Goal: Browse casually

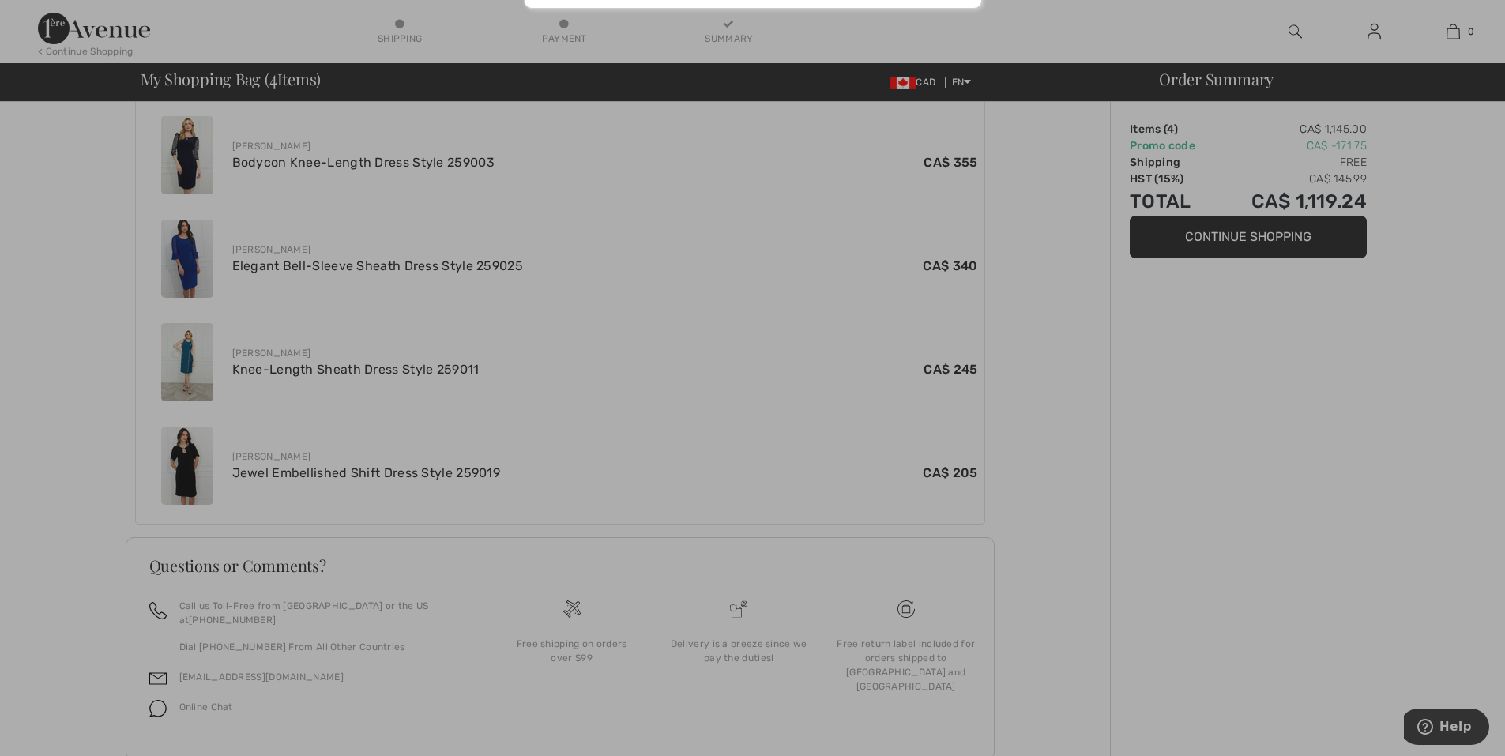
scroll to position [466, 0]
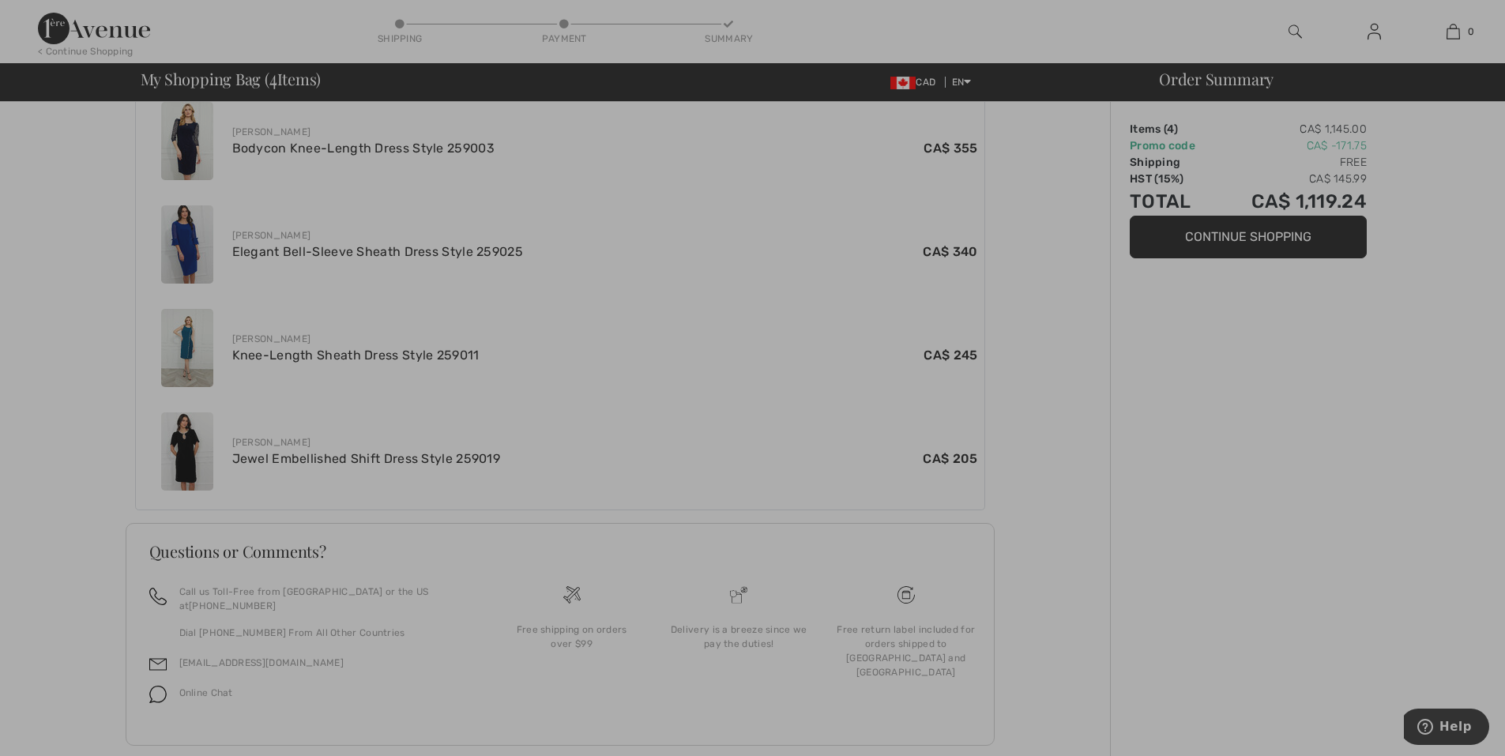
click at [43, 419] on div at bounding box center [752, 378] width 1505 height 756
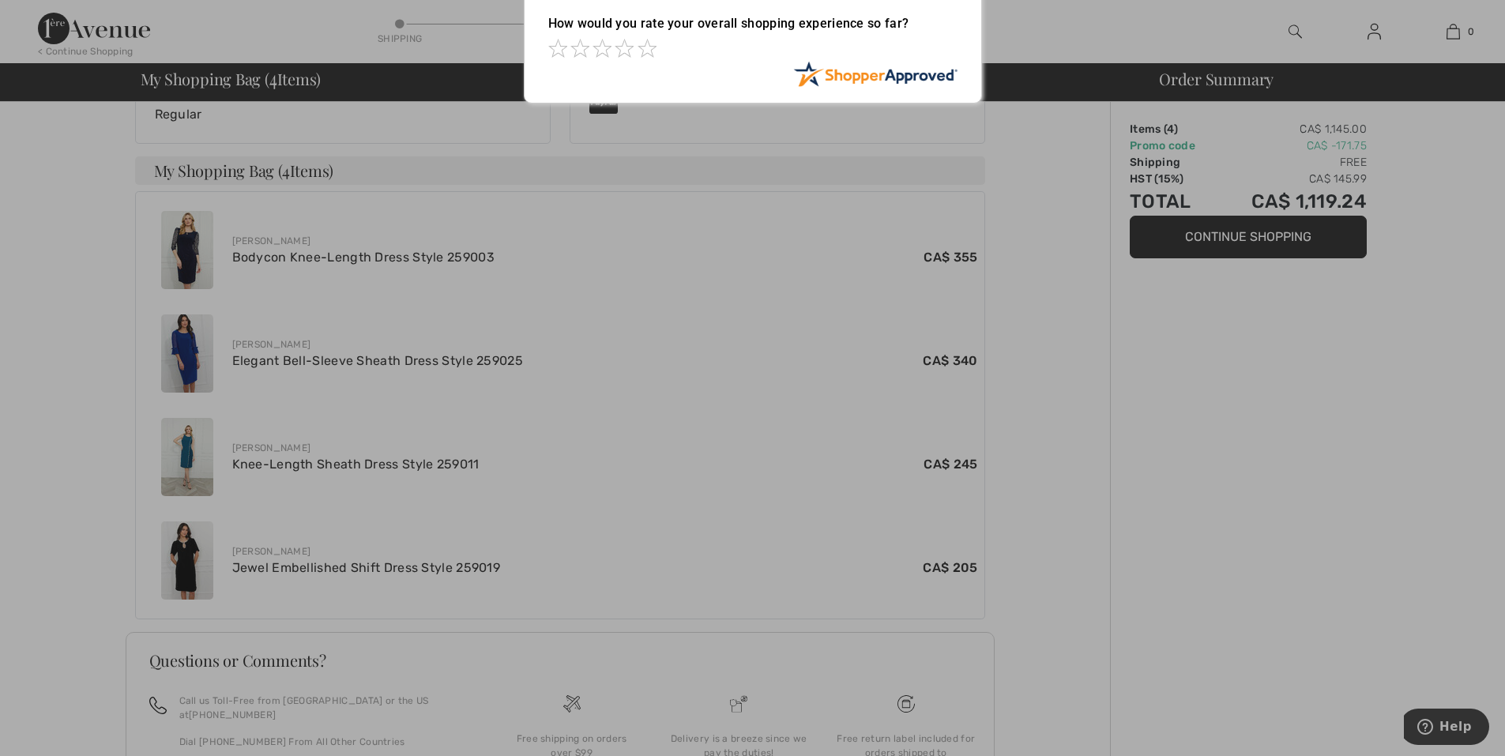
scroll to position [0, 0]
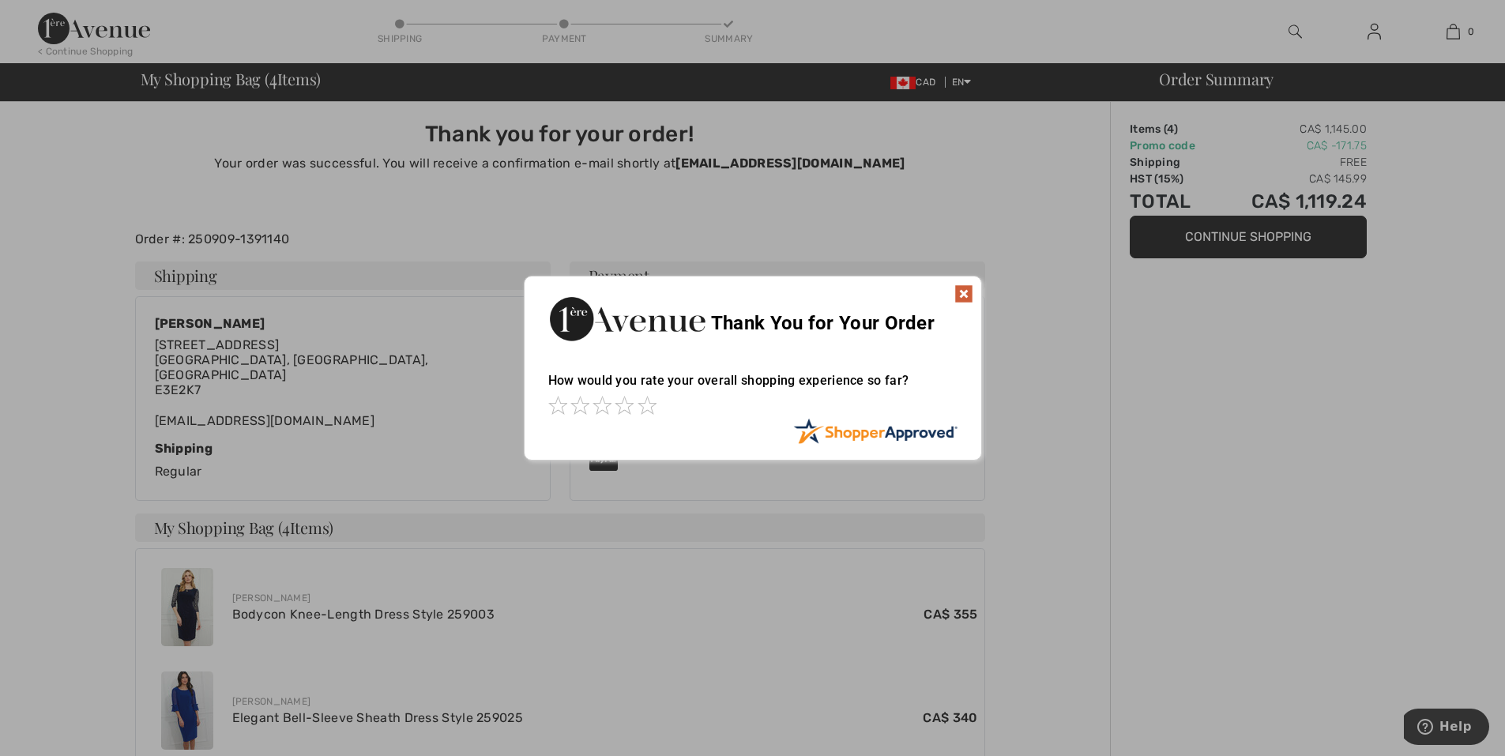
click at [961, 296] on img at bounding box center [963, 293] width 19 height 19
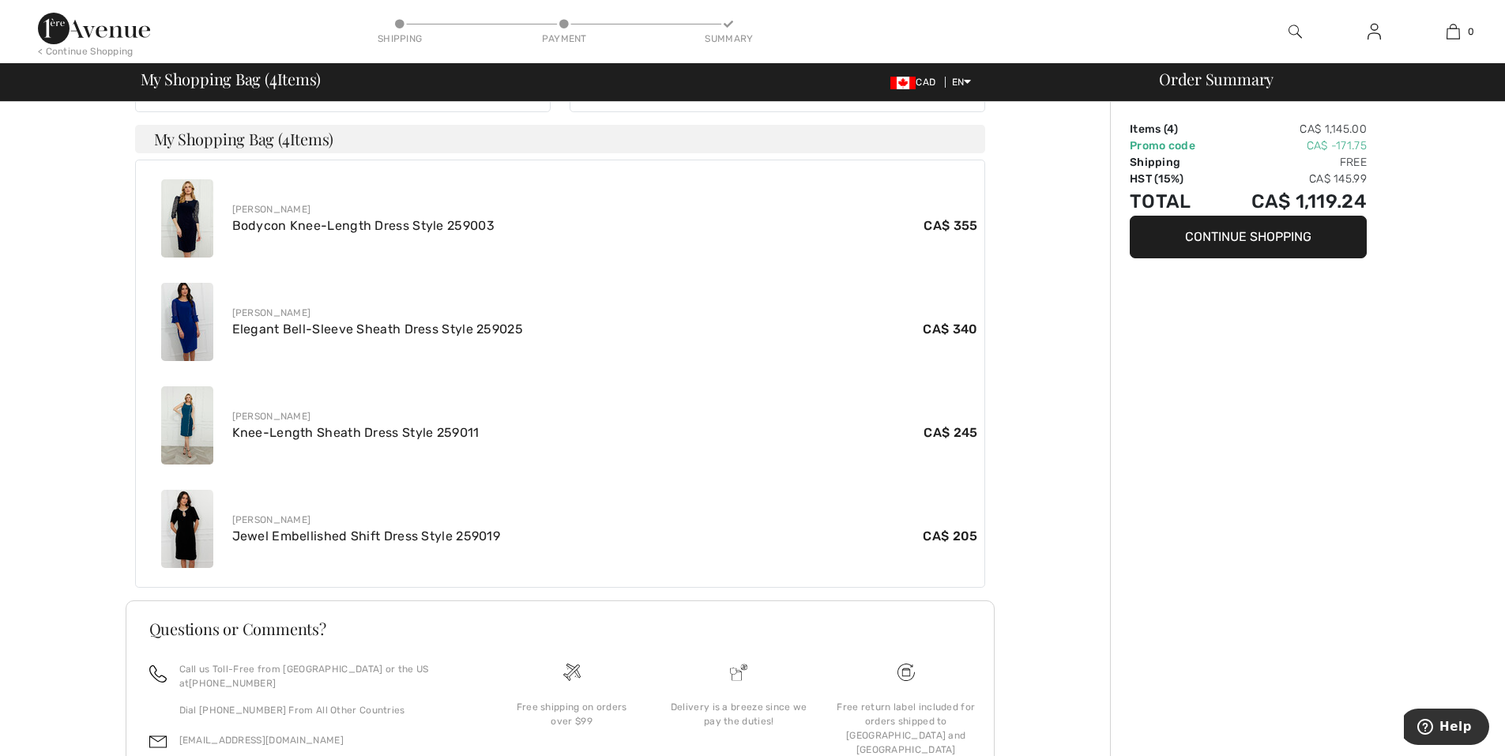
scroll to position [395, 0]
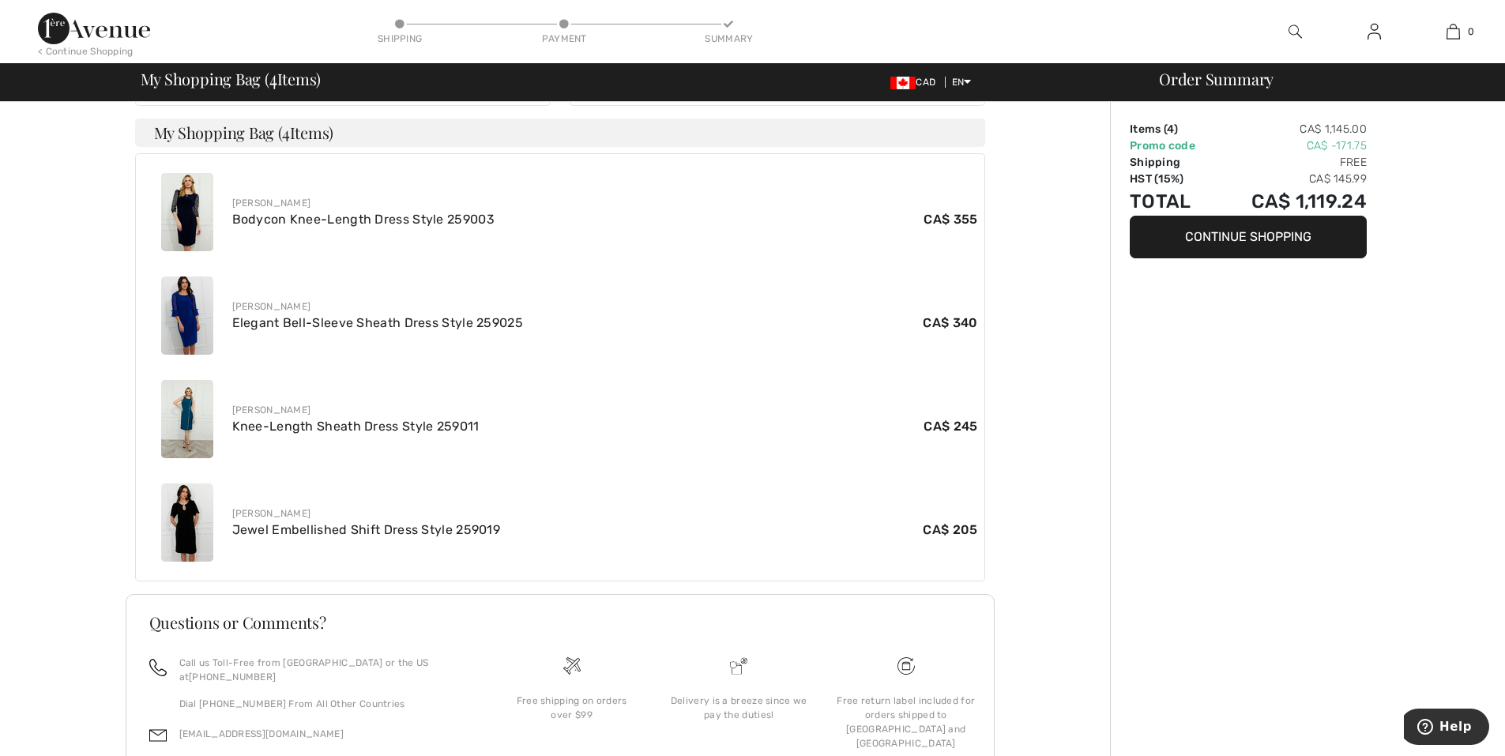
click at [190, 410] on img at bounding box center [187, 419] width 52 height 78
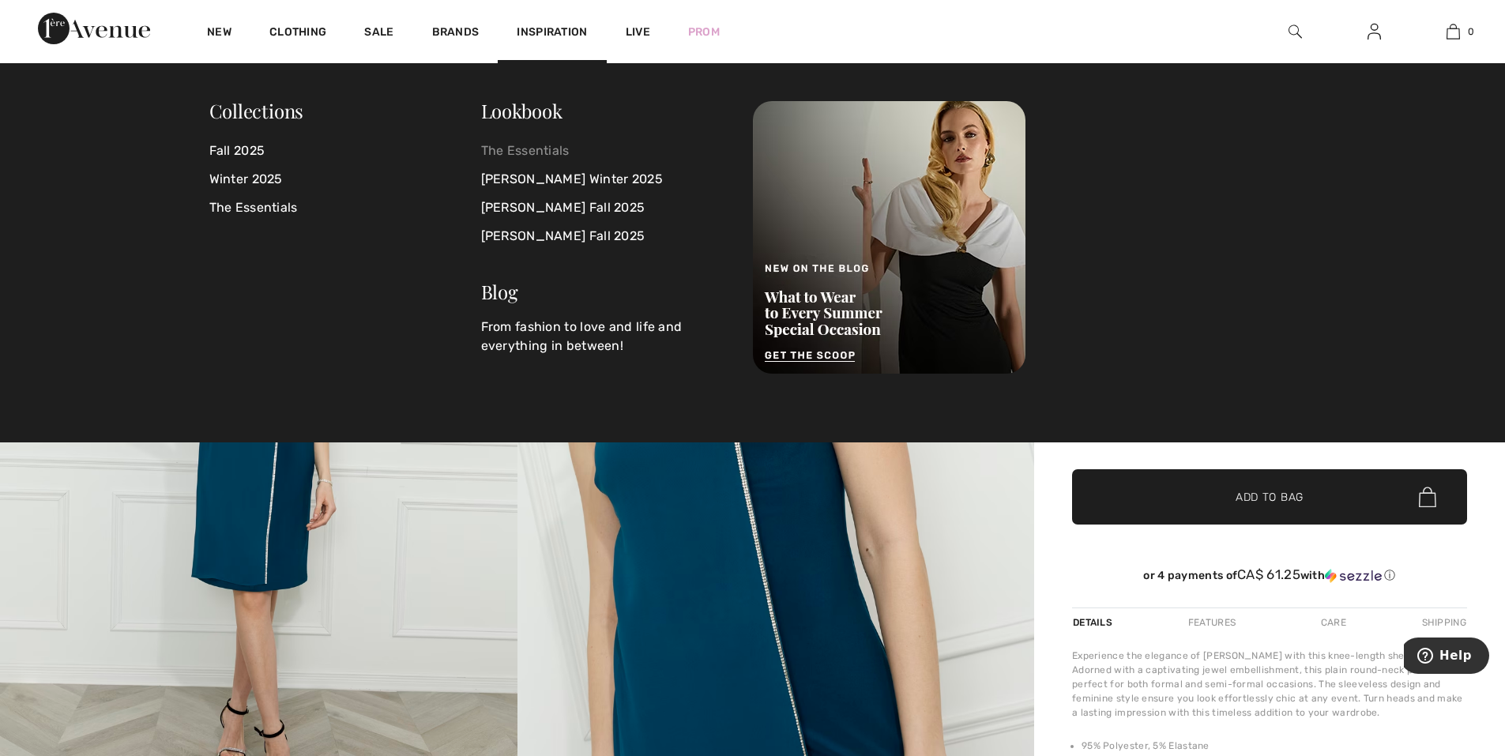
click at [504, 145] on link "The Essentials" at bounding box center [607, 151] width 253 height 28
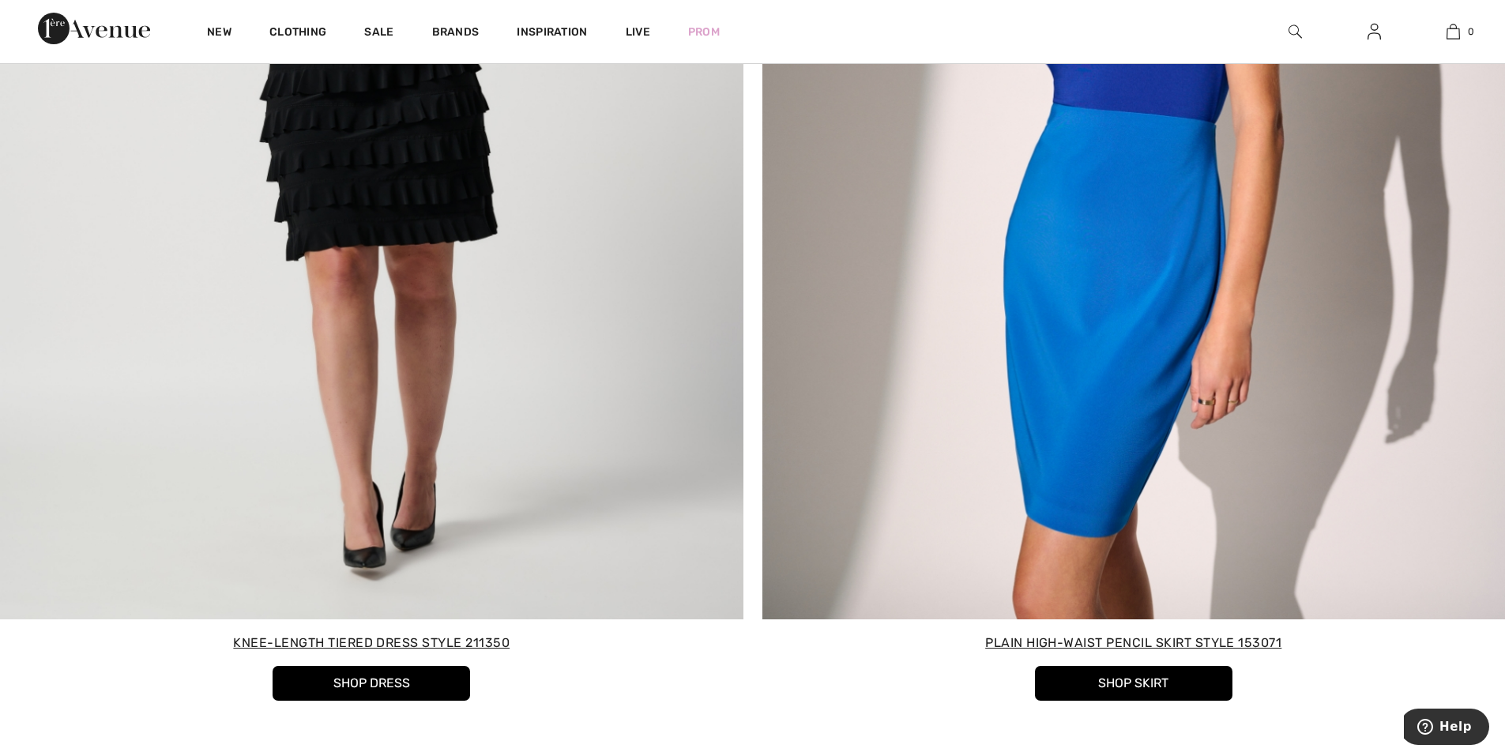
scroll to position [10900, 0]
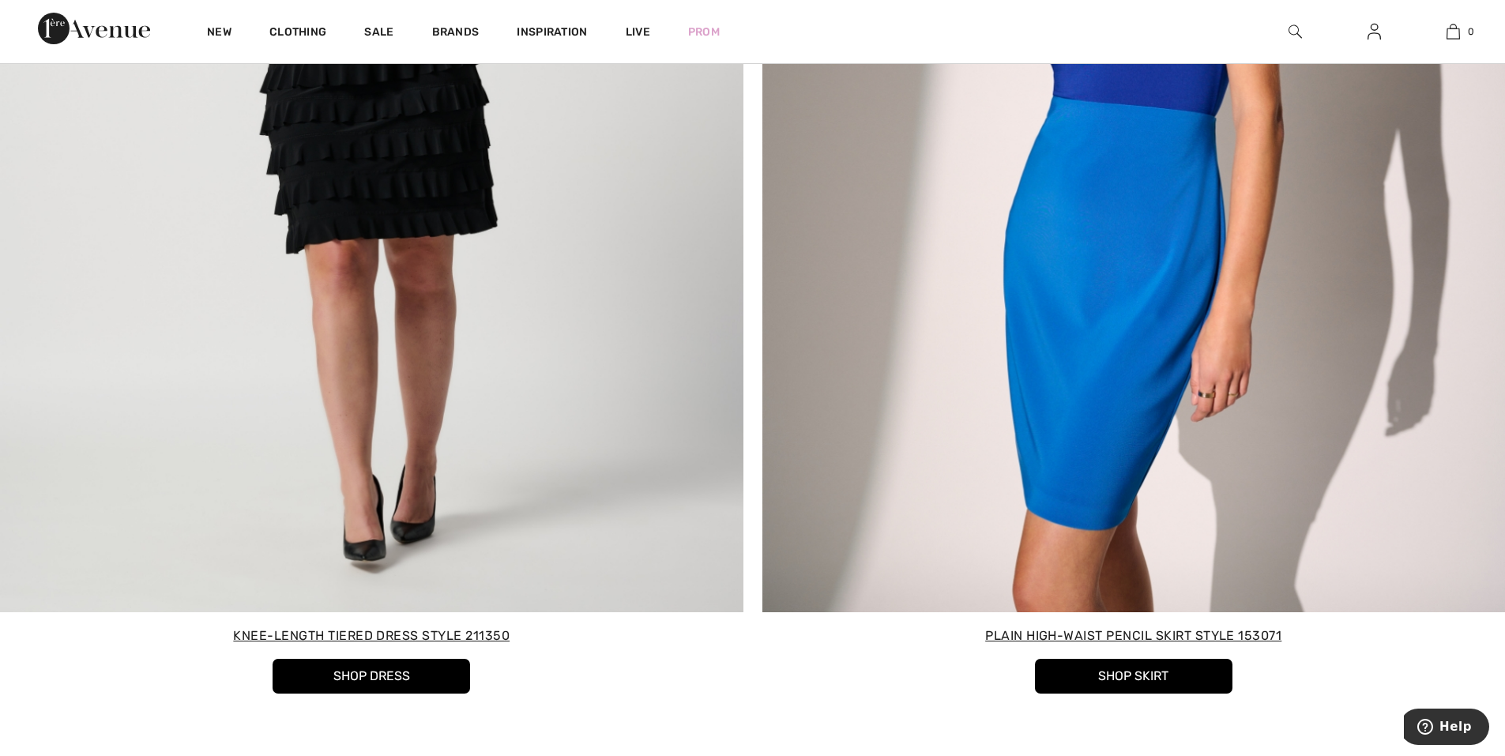
click at [398, 685] on button "Shop Dress" at bounding box center [372, 676] width 198 height 35
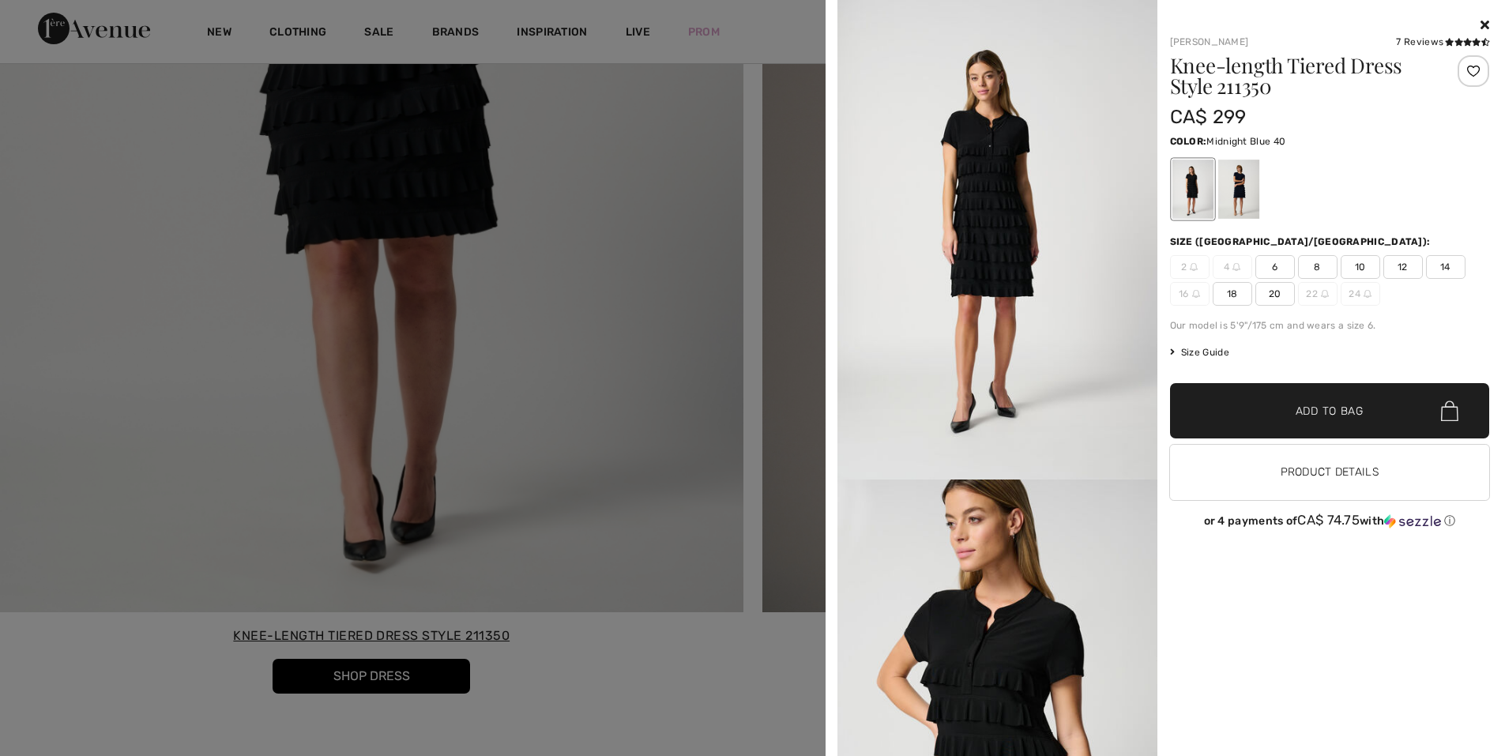
click at [1248, 198] on div at bounding box center [1237, 189] width 41 height 59
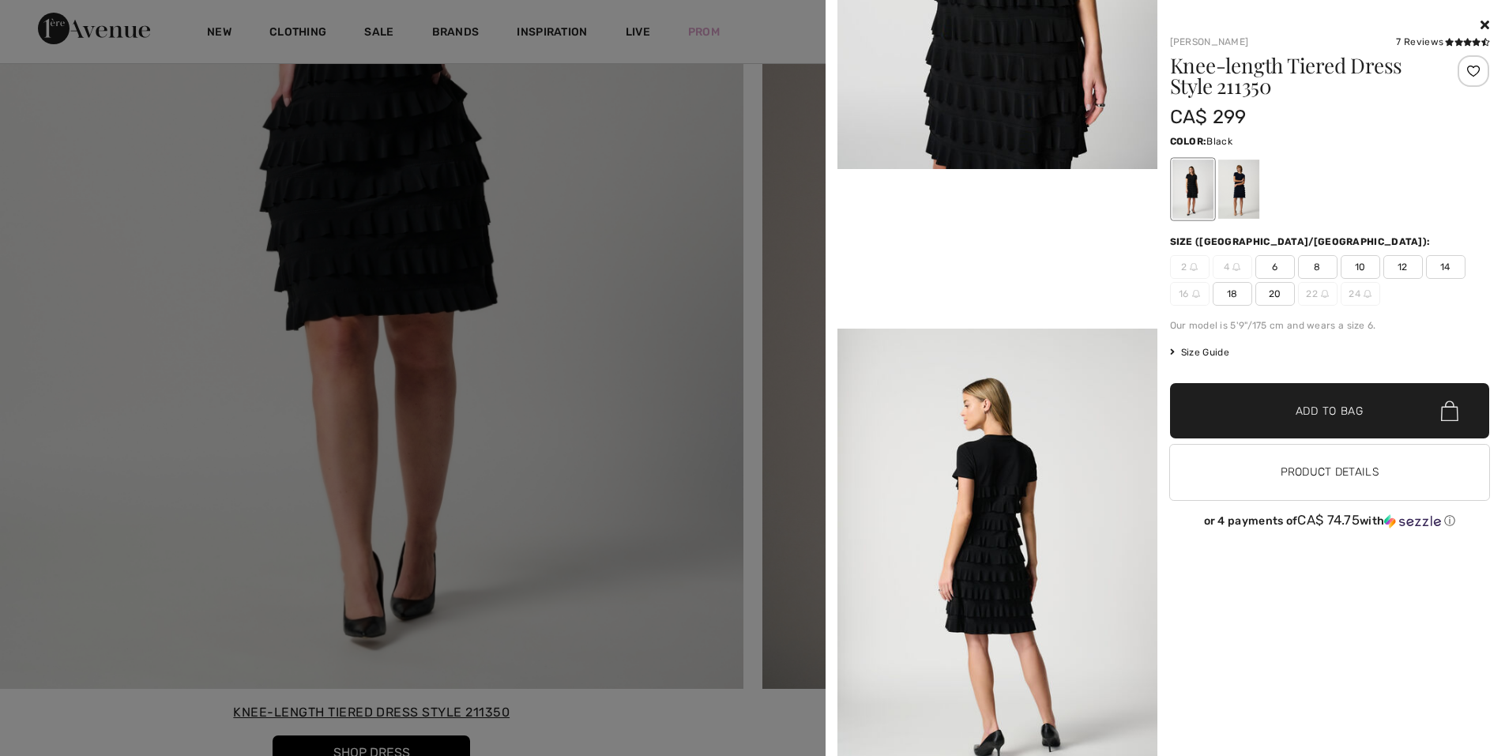
scroll to position [10821, 0]
click at [1243, 201] on div at bounding box center [1237, 189] width 41 height 59
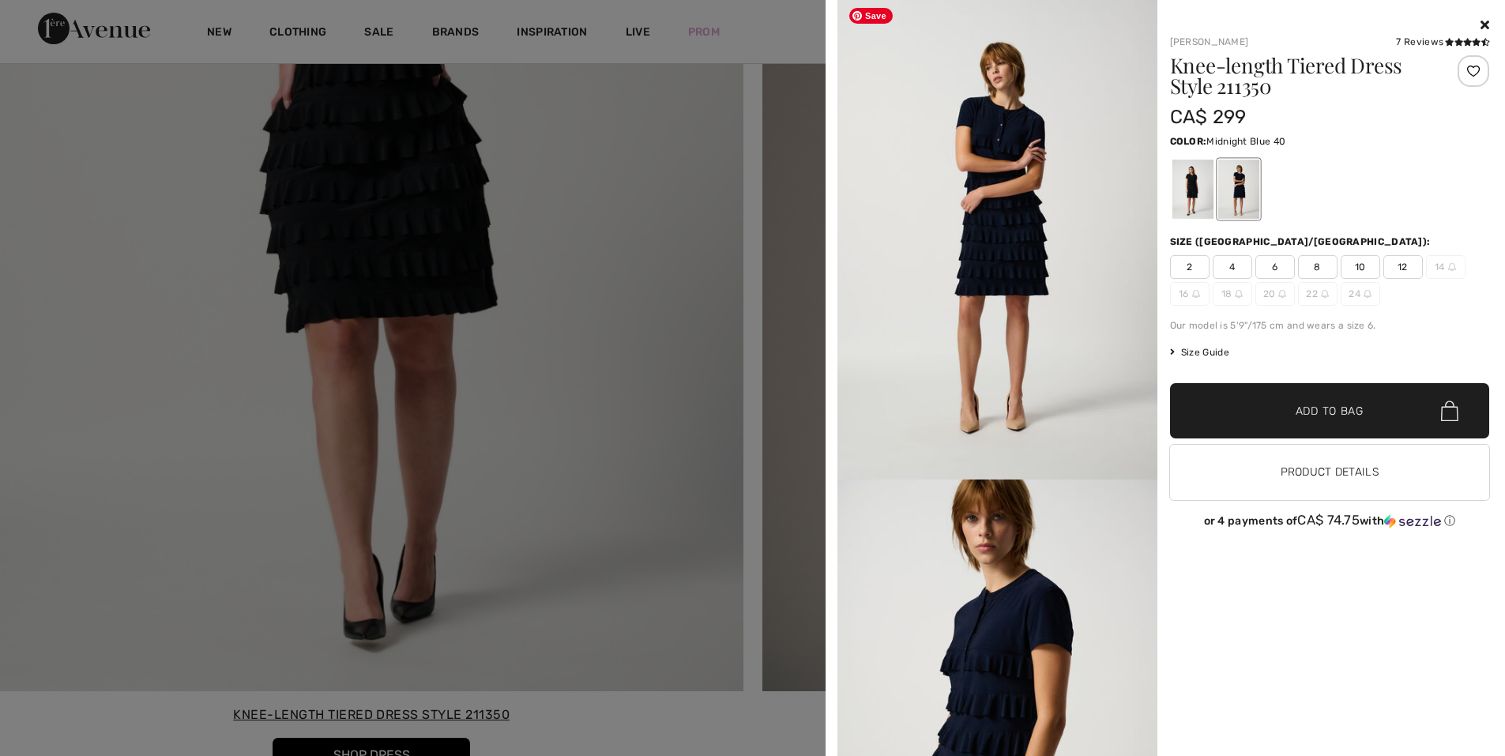
click at [988, 291] on img at bounding box center [997, 240] width 320 height 480
click at [1409, 198] on div at bounding box center [1330, 189] width 320 height 66
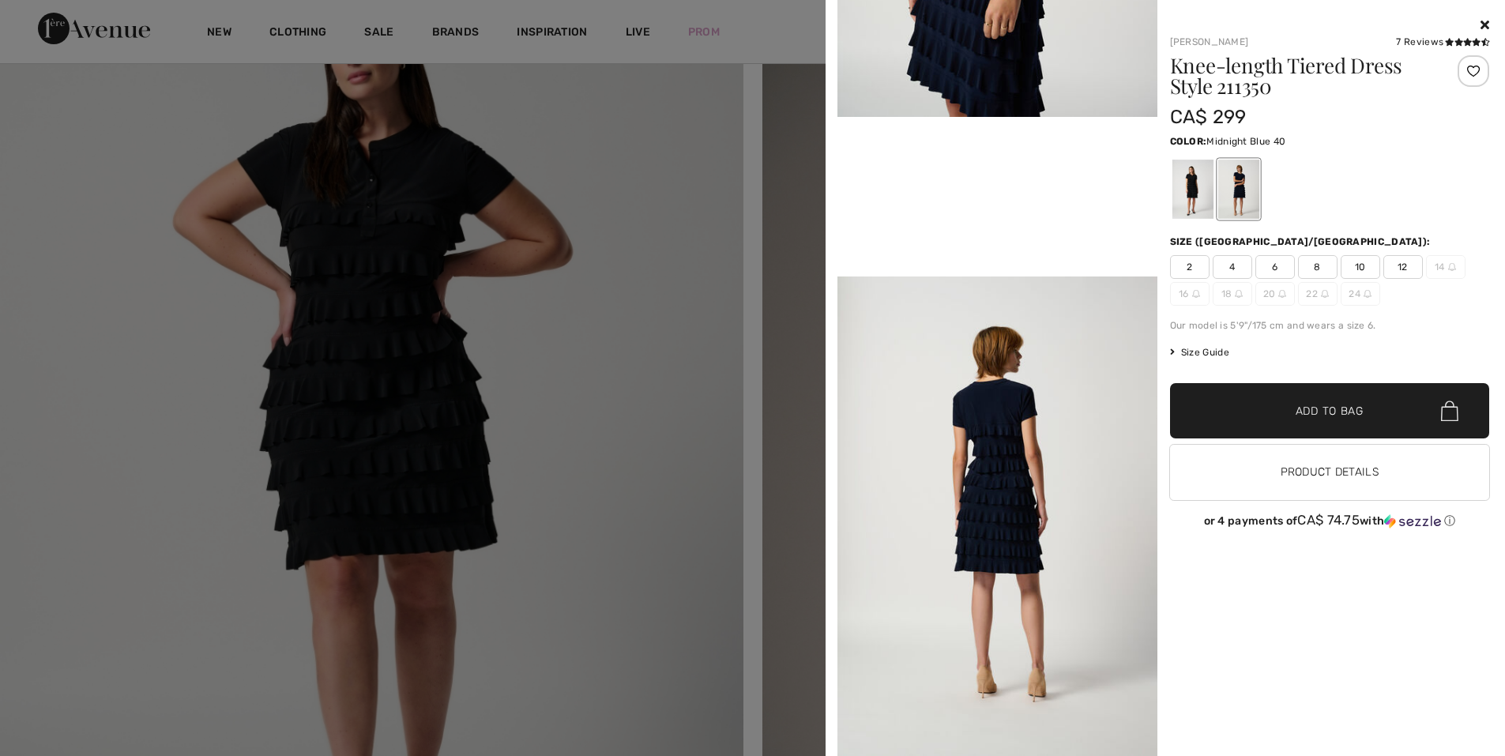
scroll to position [901, 0]
click at [1480, 26] on icon at bounding box center [1484, 24] width 9 height 13
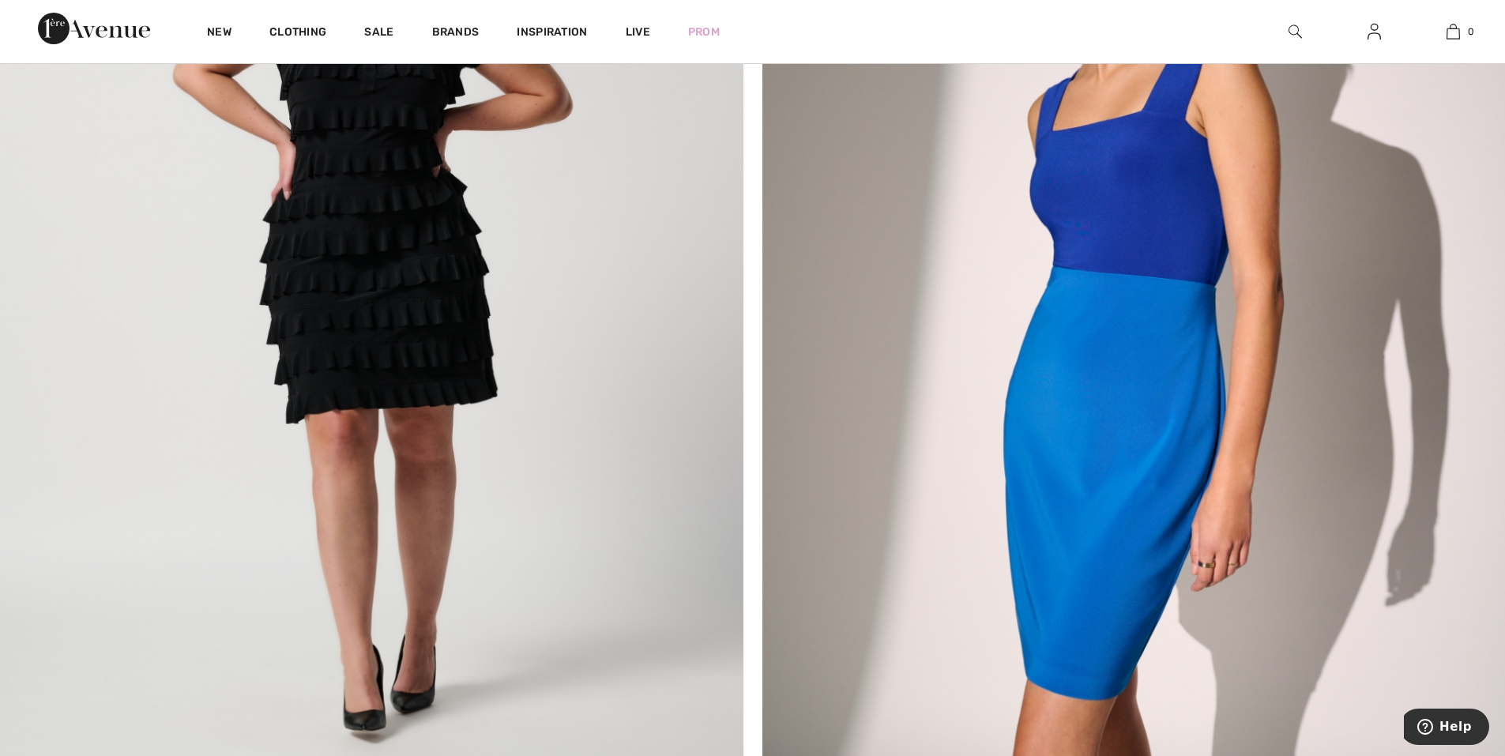
scroll to position [10900, 0]
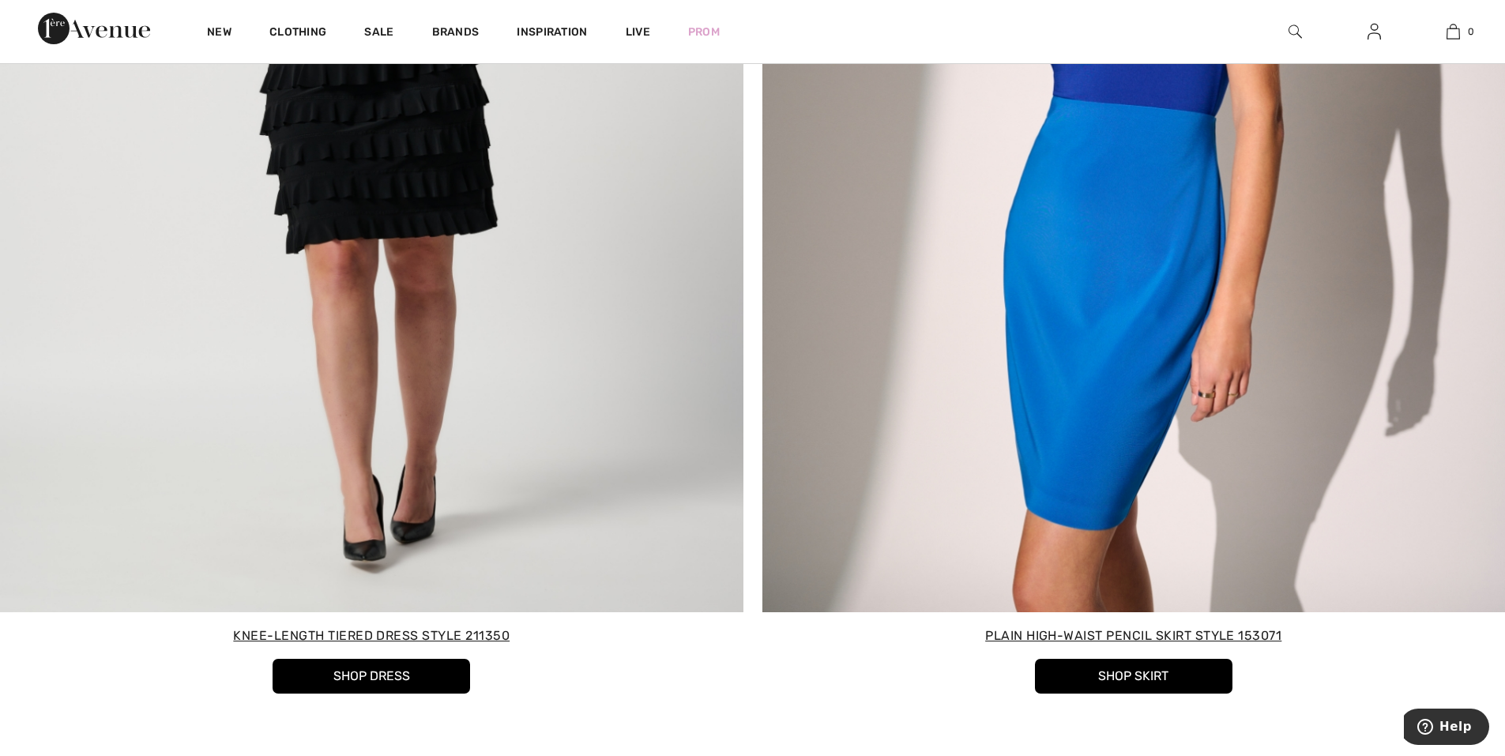
click at [438, 679] on button "Shop Dress" at bounding box center [372, 676] width 198 height 35
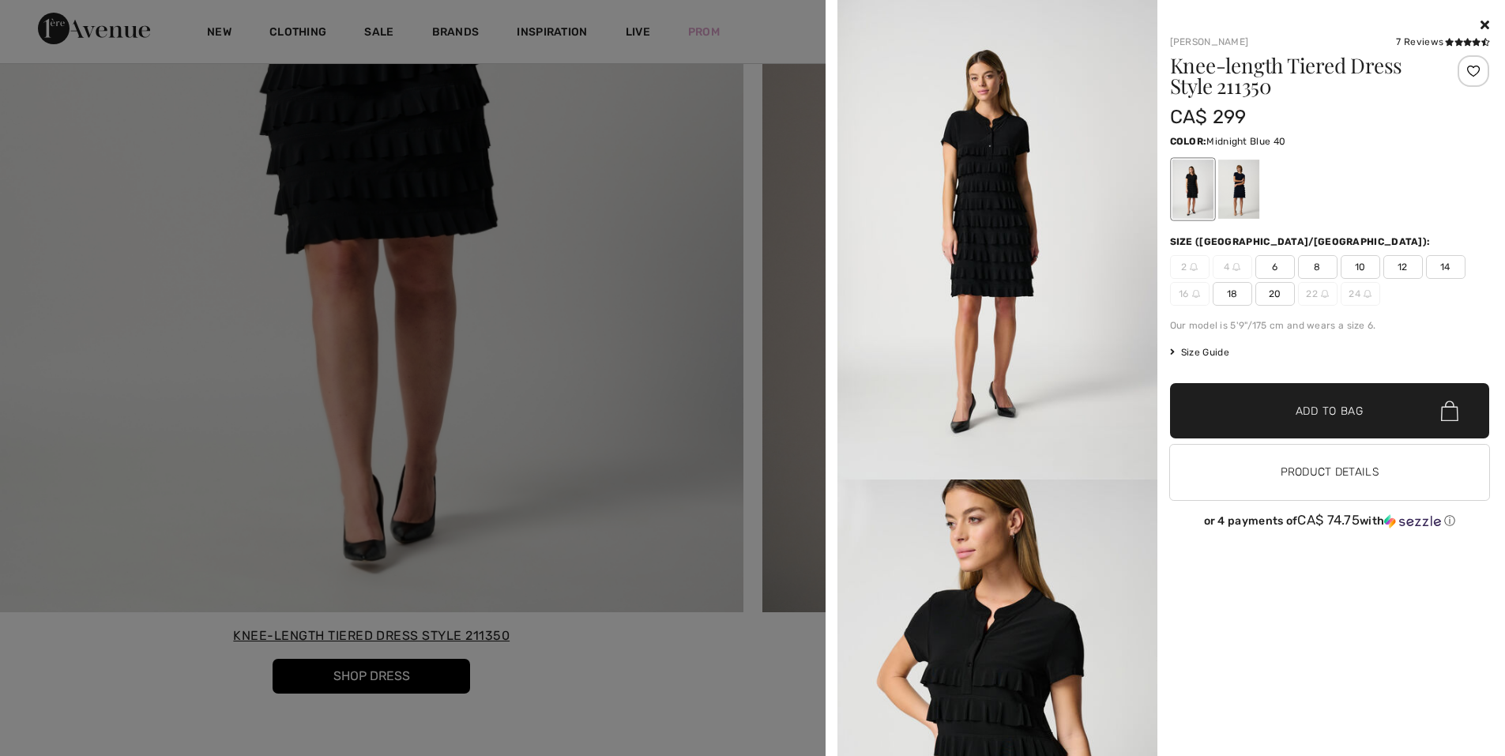
click at [1238, 175] on div at bounding box center [1237, 189] width 41 height 59
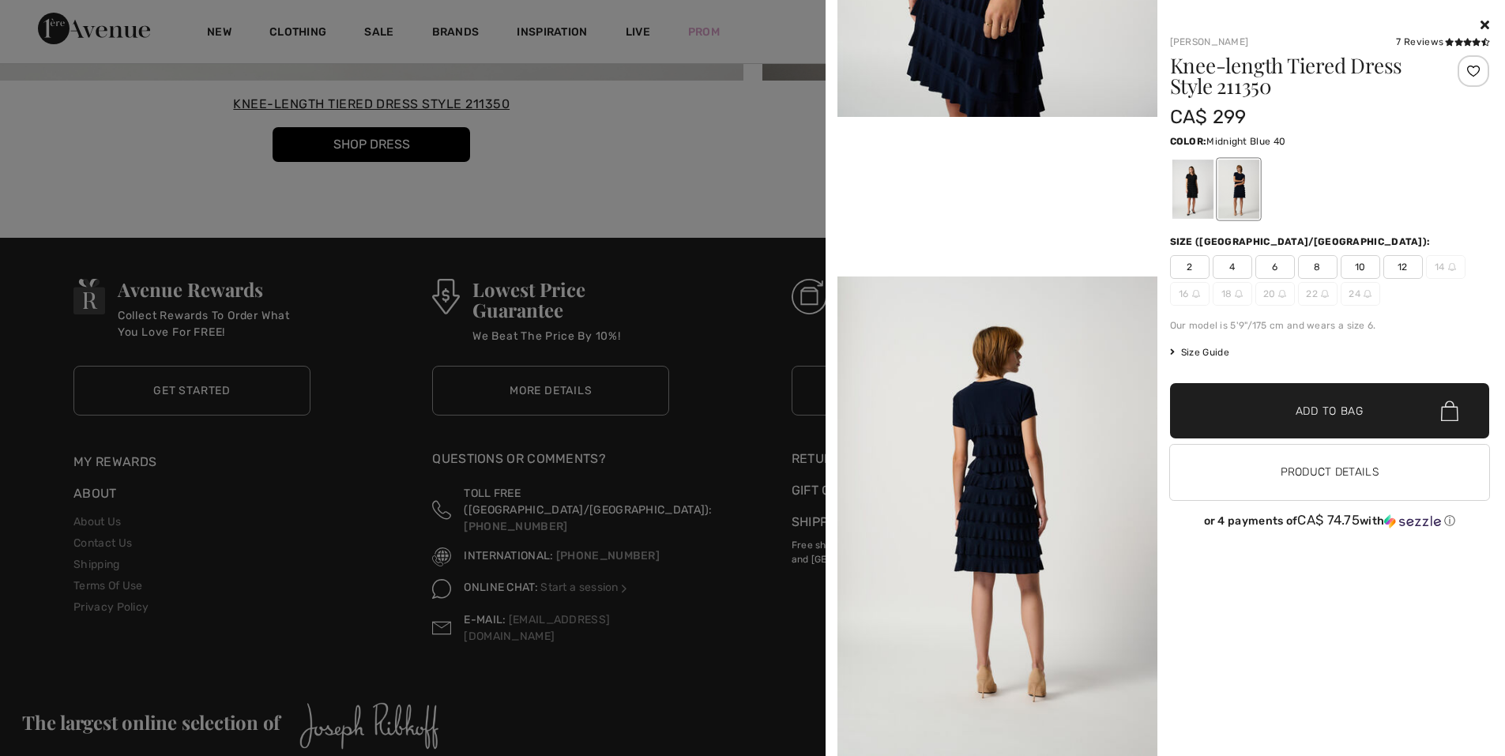
scroll to position [11531, 0]
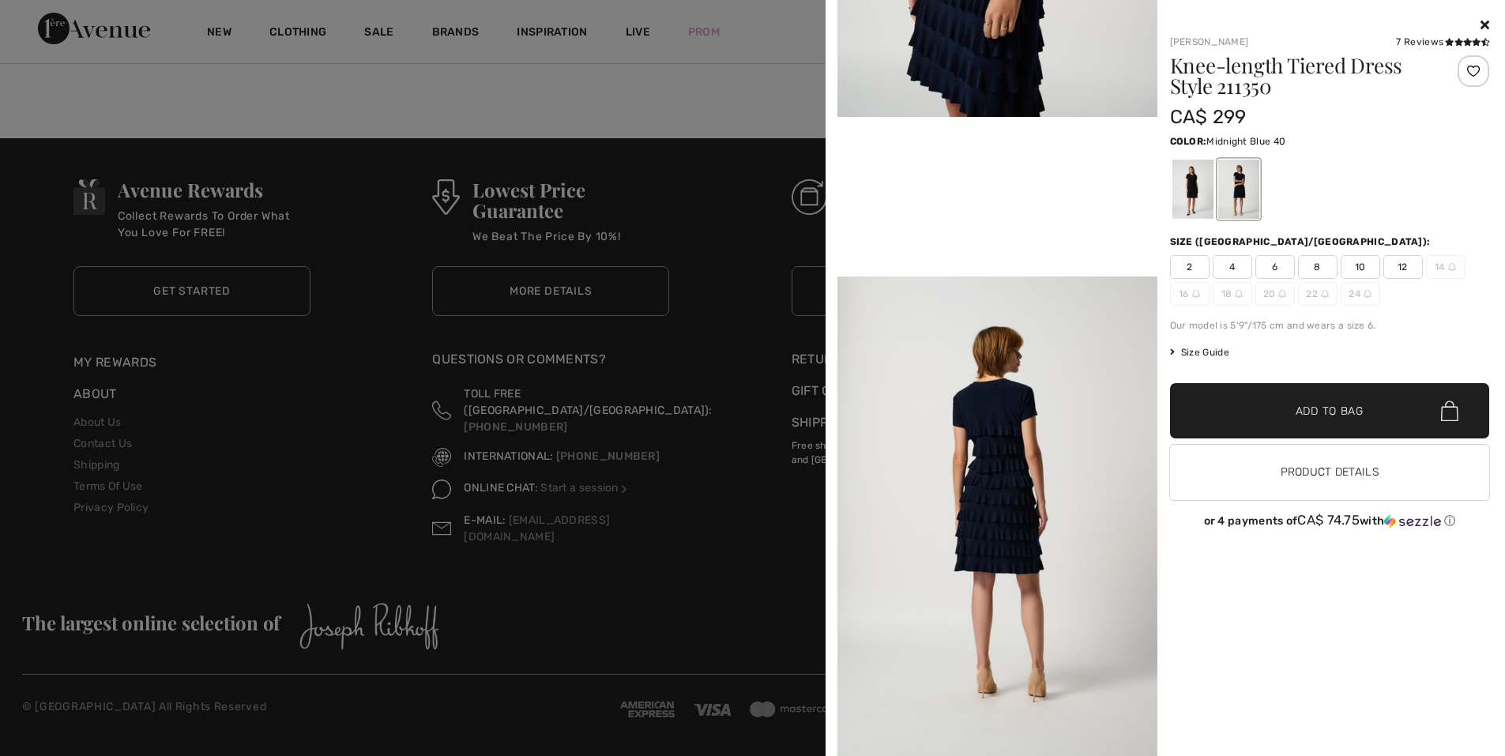
click at [1227, 99] on div "Knee-length Tiered Dress Style 211350" at bounding box center [1303, 78] width 266 height 47
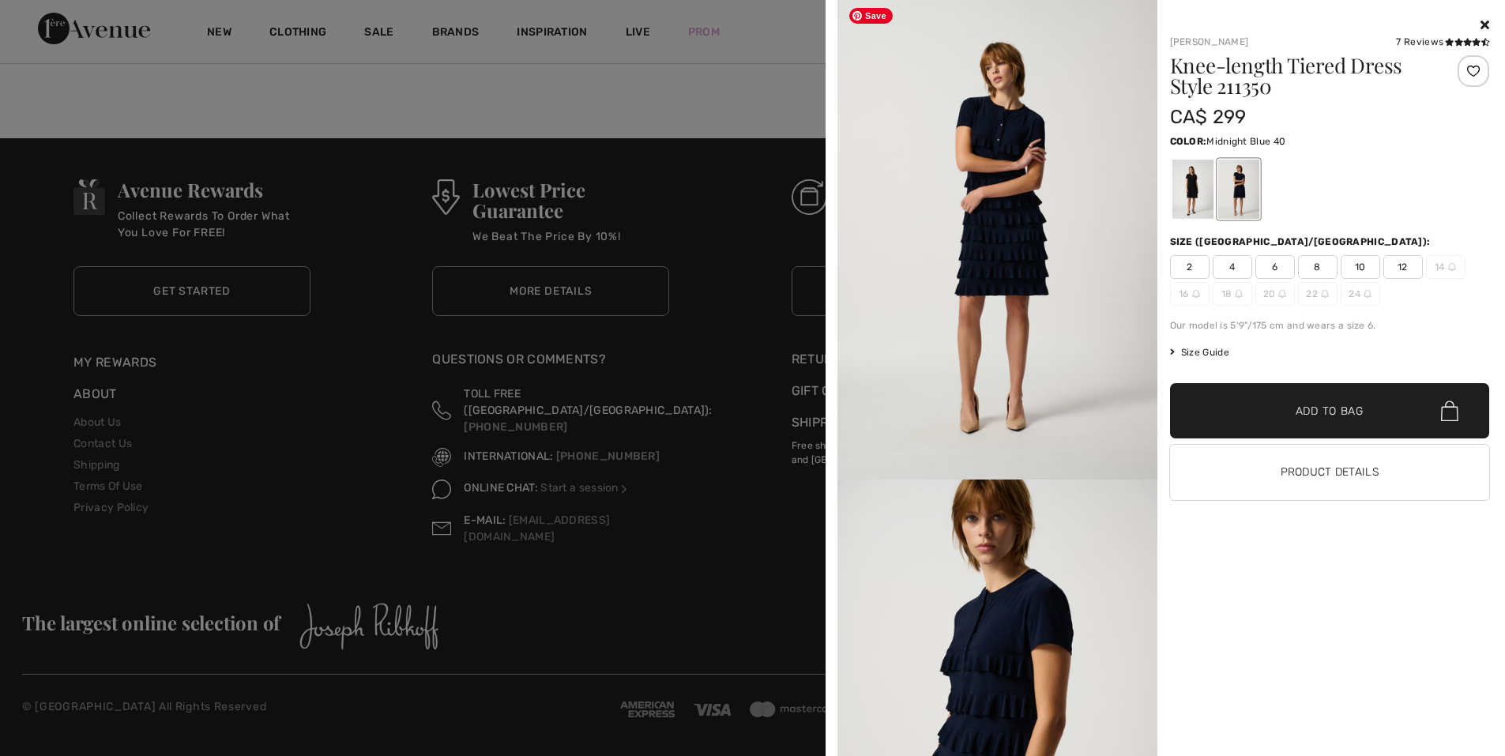
click at [1097, 359] on img at bounding box center [997, 240] width 320 height 480
click at [1242, 87] on h1 "Knee-length Tiered Dress Style 211350" at bounding box center [1303, 75] width 266 height 41
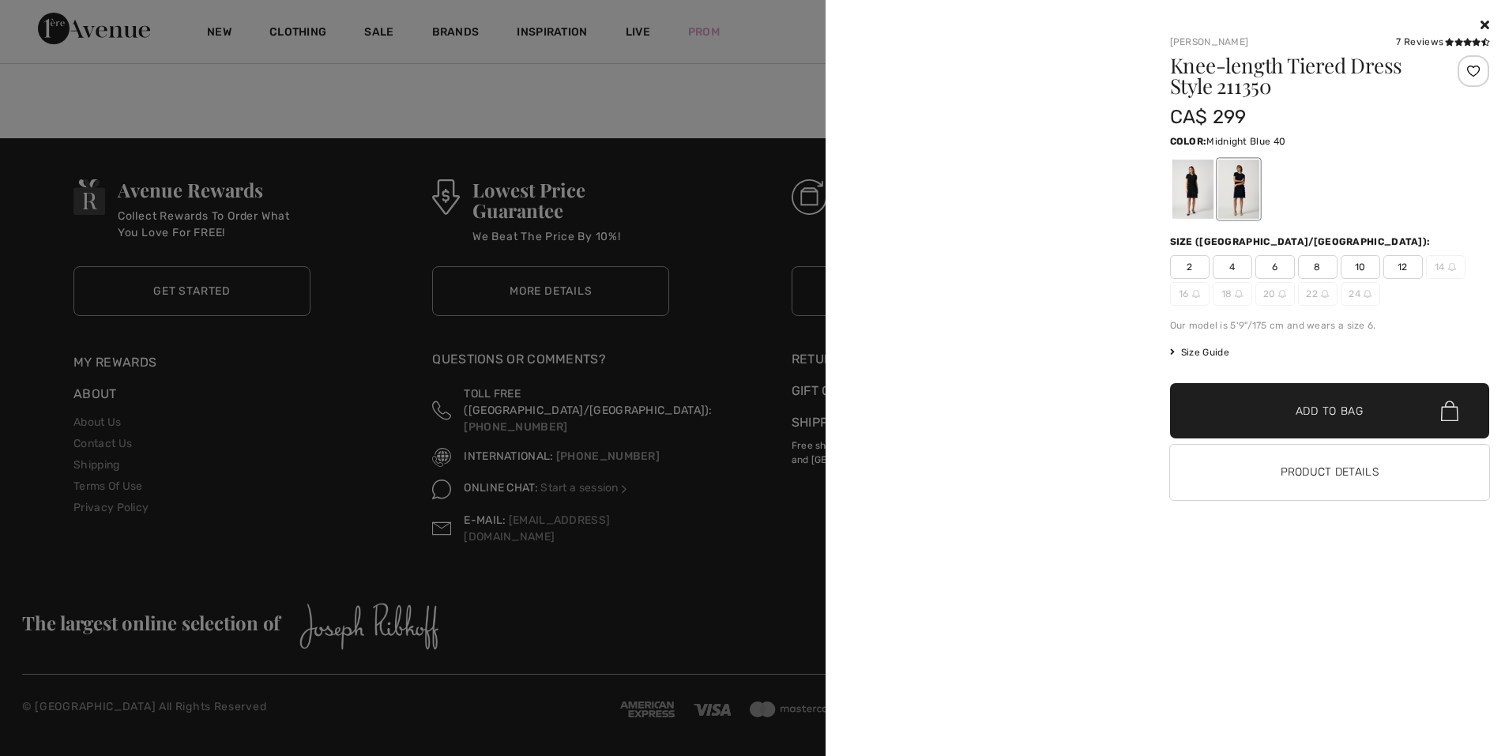
click at [1240, 102] on div "Knee-length Tiered Dress Style 211350" at bounding box center [1303, 78] width 266 height 47
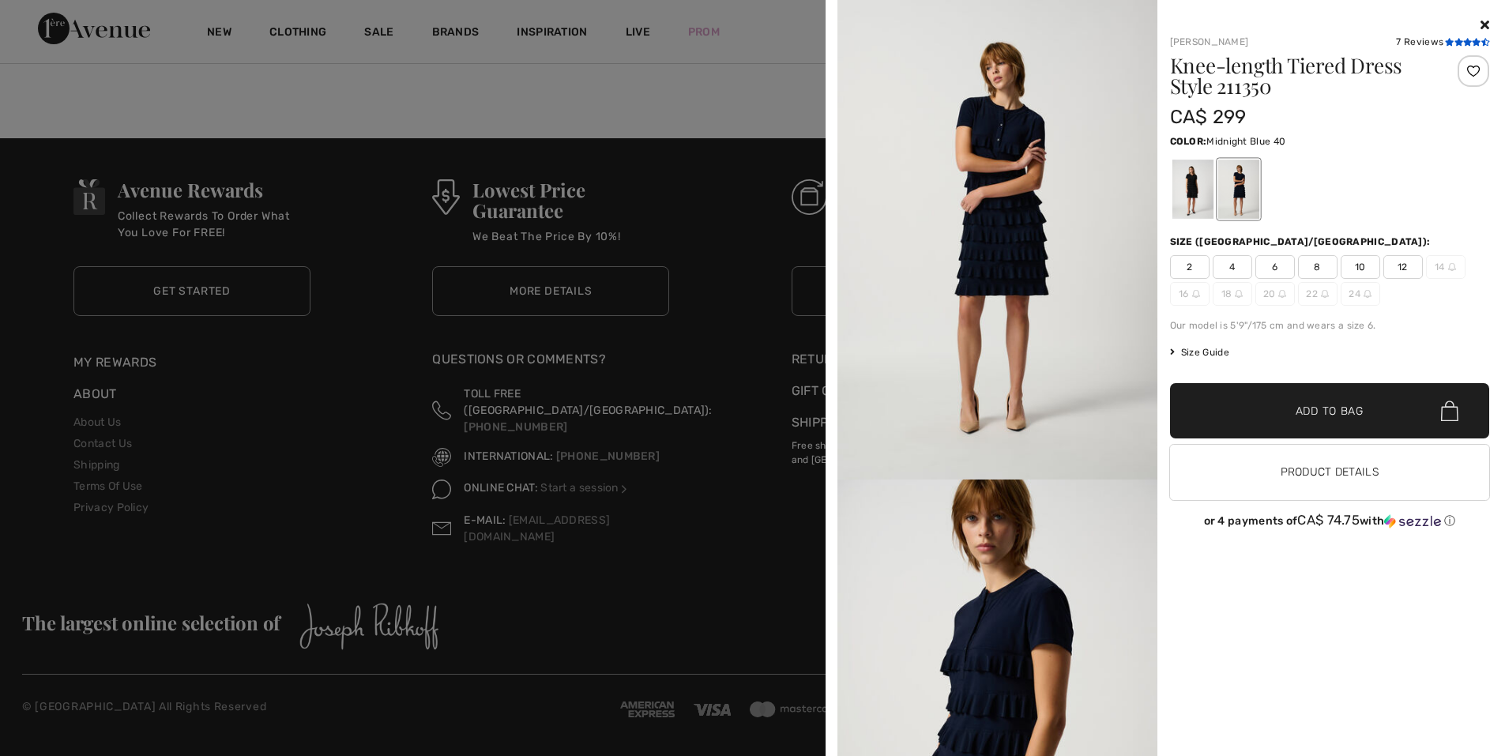
click at [1454, 39] on icon at bounding box center [1458, 42] width 9 height 8
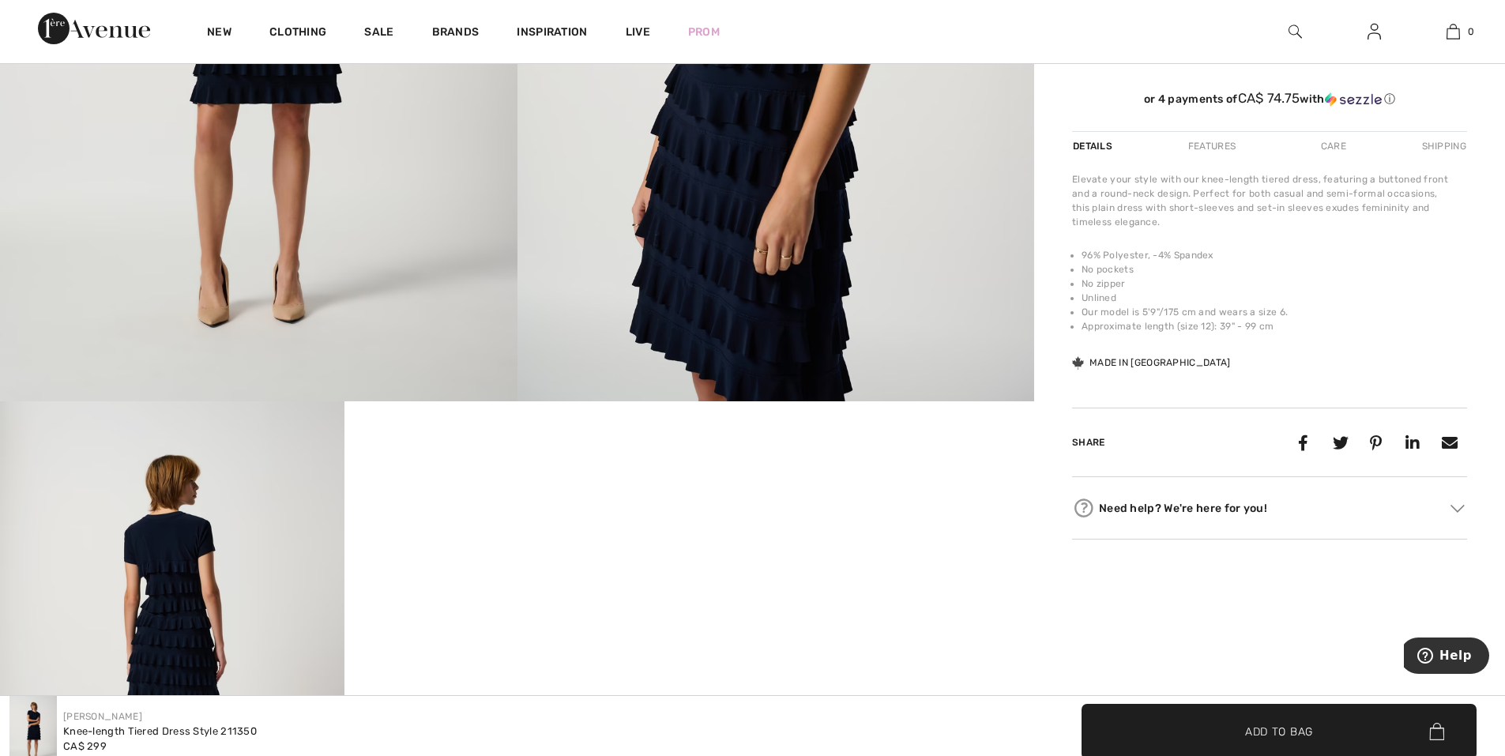
scroll to position [711, 0]
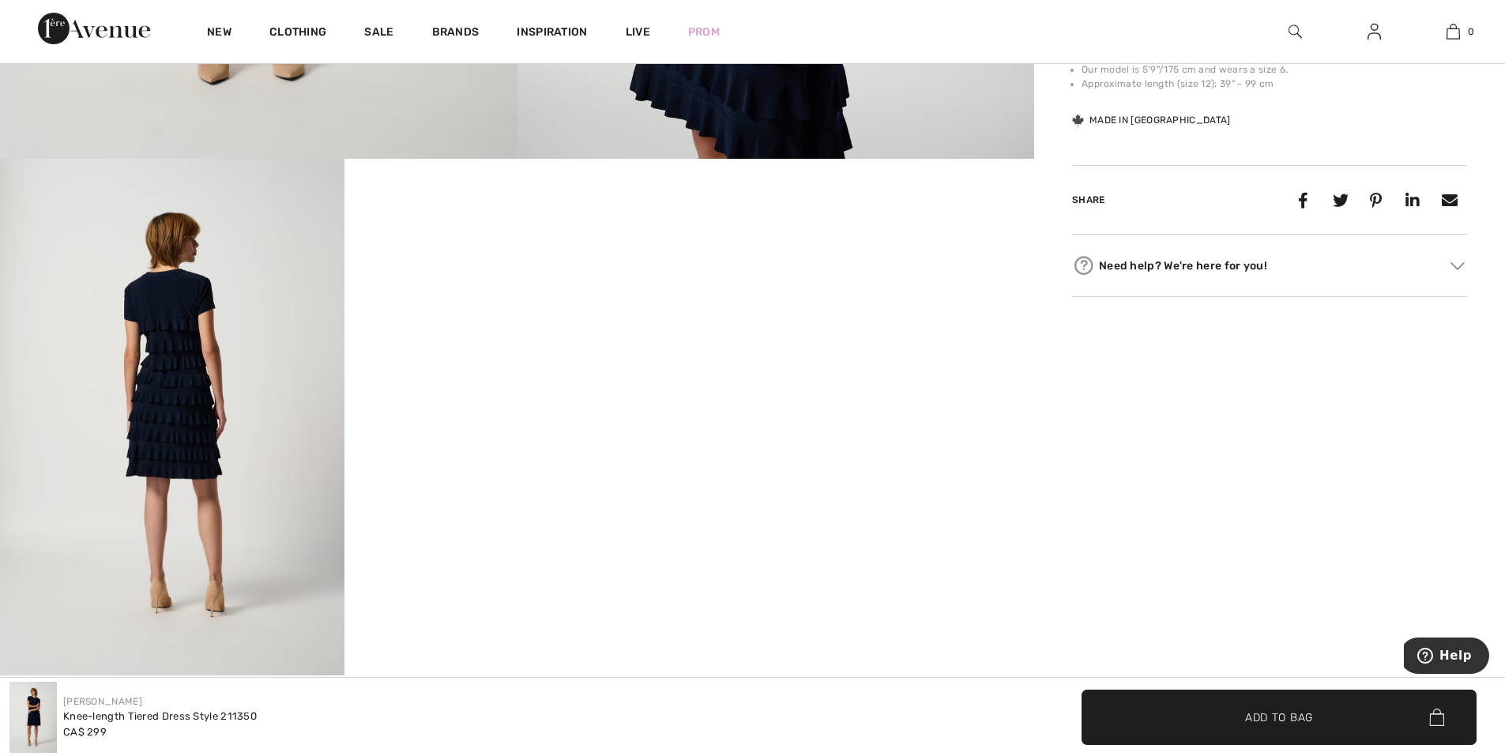
click at [536, 331] on video "Your browser does not support the video tag." at bounding box center [516, 245] width 344 height 172
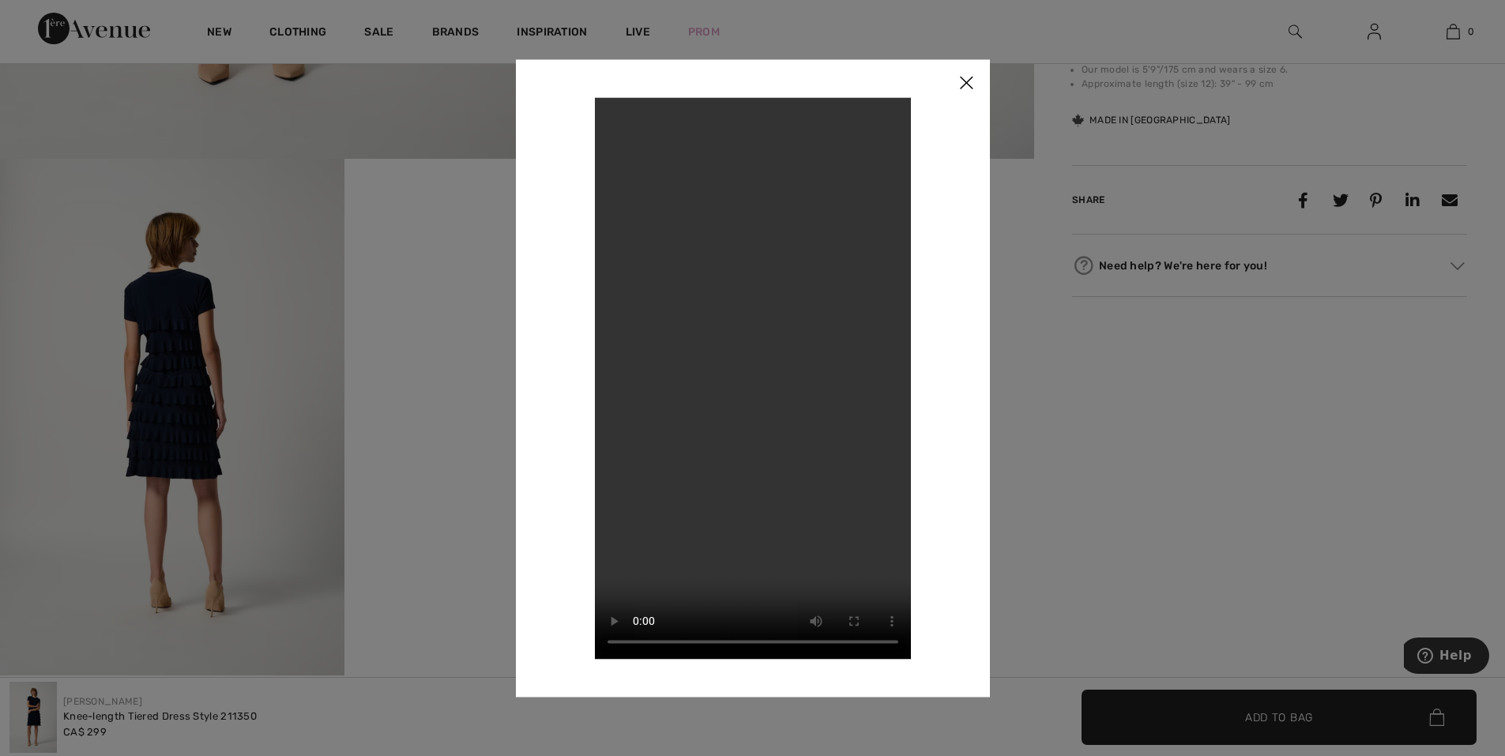
click at [972, 73] on img at bounding box center [965, 83] width 47 height 49
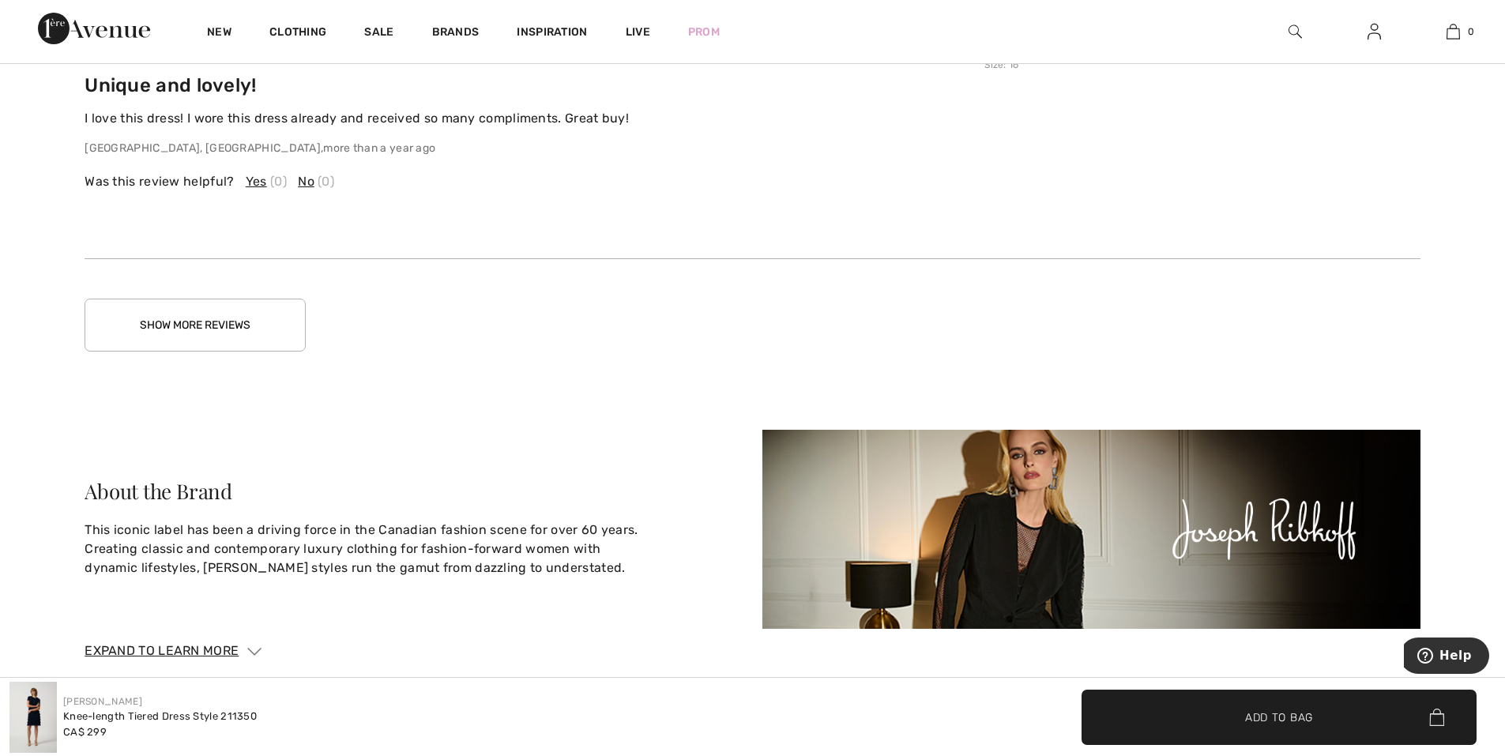
scroll to position [2923, 0]
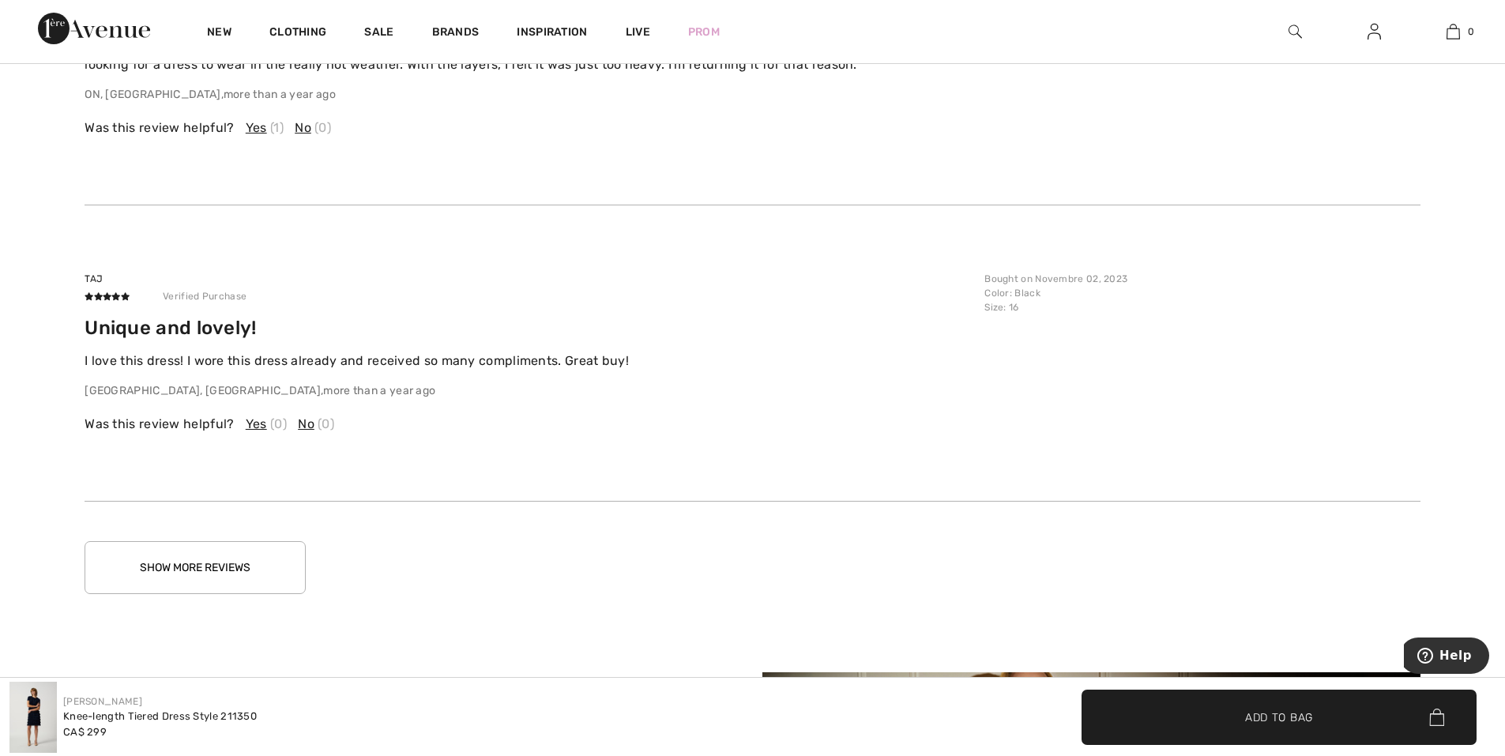
click at [269, 562] on button "Show More Reviews" at bounding box center [195, 567] width 221 height 53
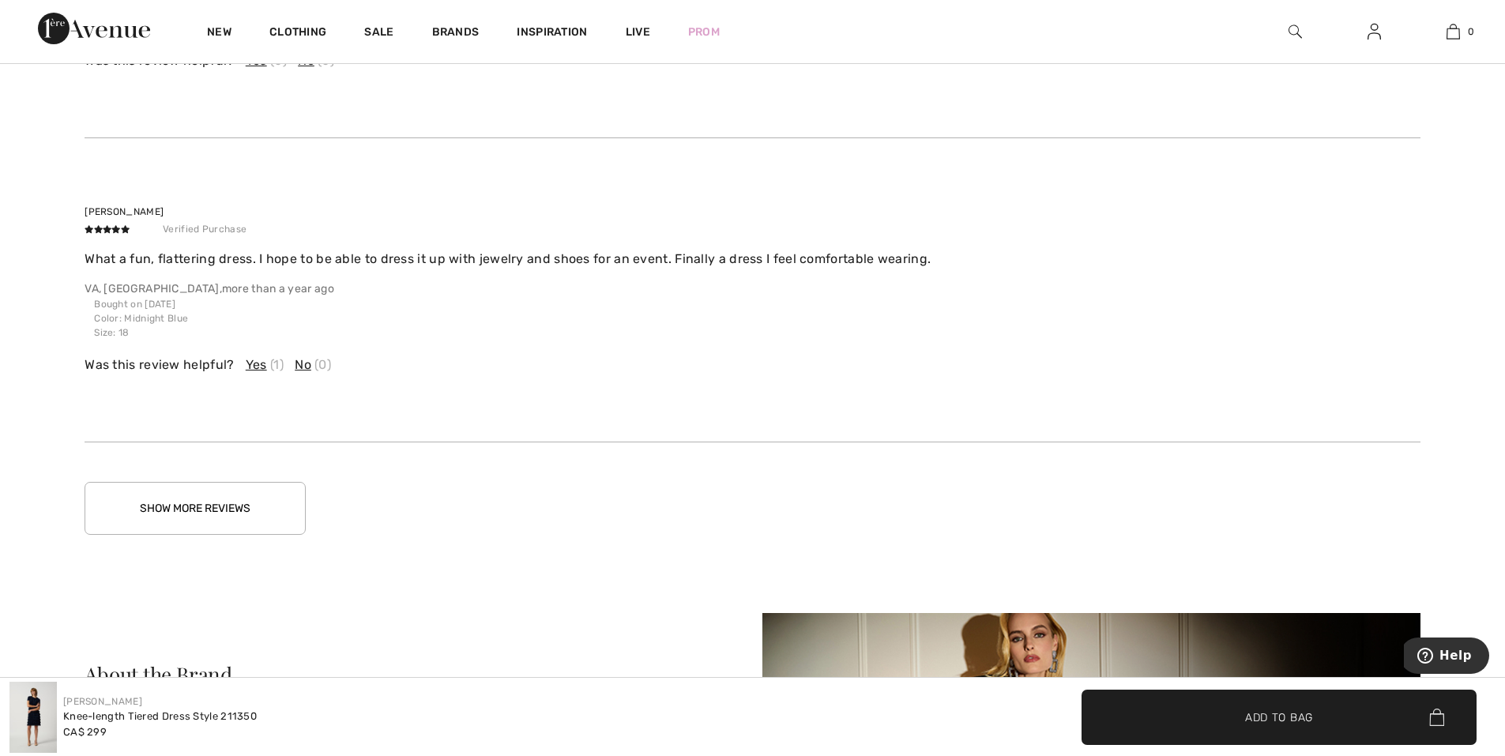
scroll to position [3950, 0]
click at [253, 513] on button "Show More Reviews" at bounding box center [195, 506] width 221 height 53
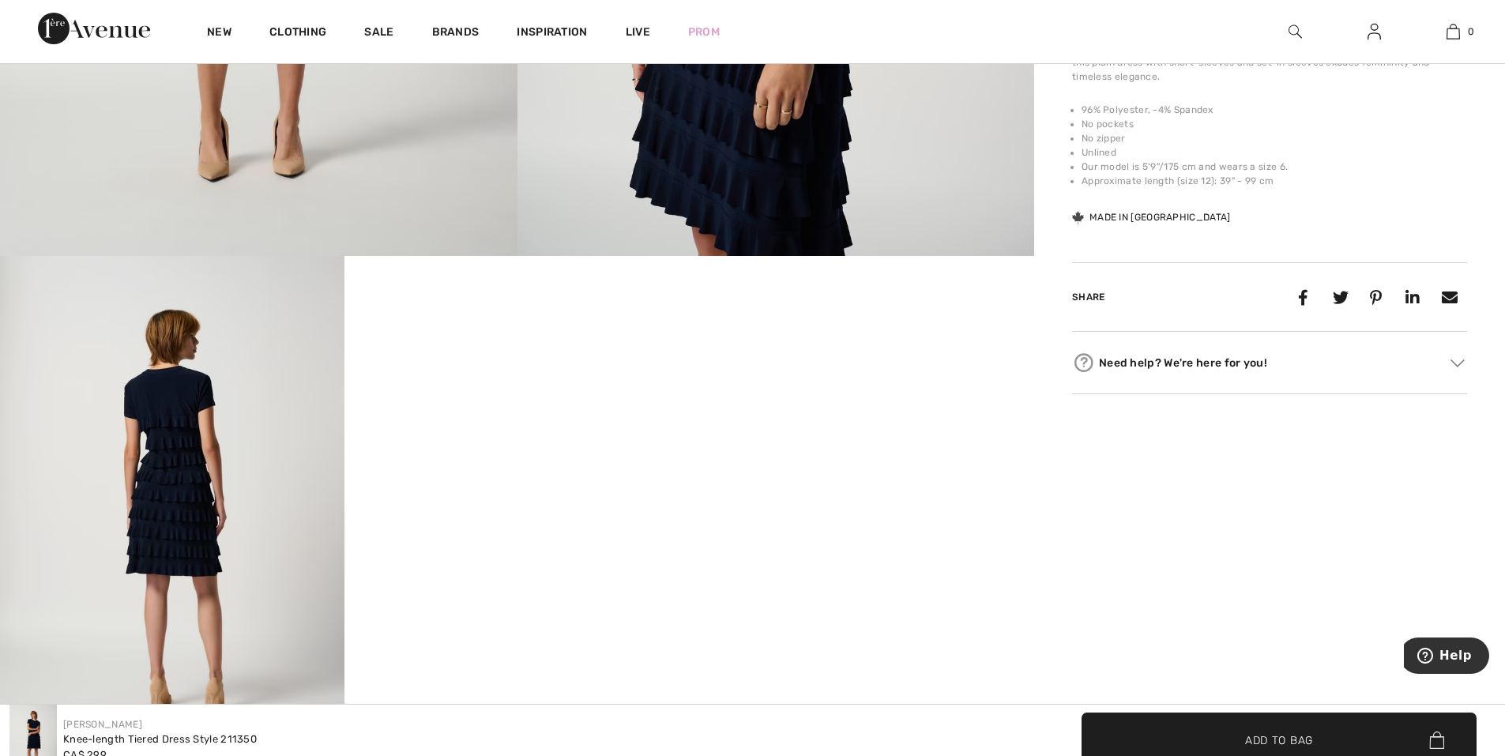
scroll to position [632, 0]
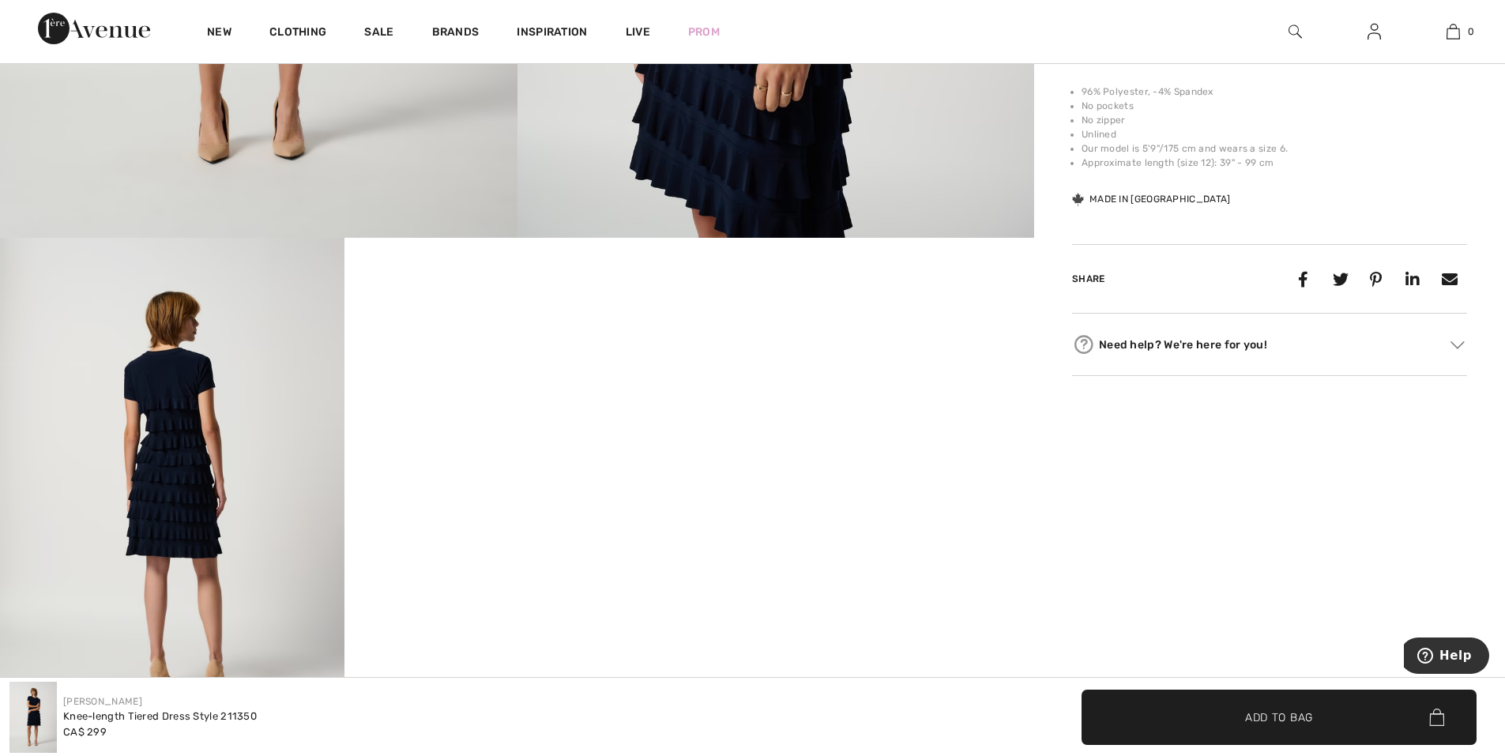
click at [552, 410] on video "Your browser does not support the video tag." at bounding box center [516, 324] width 344 height 172
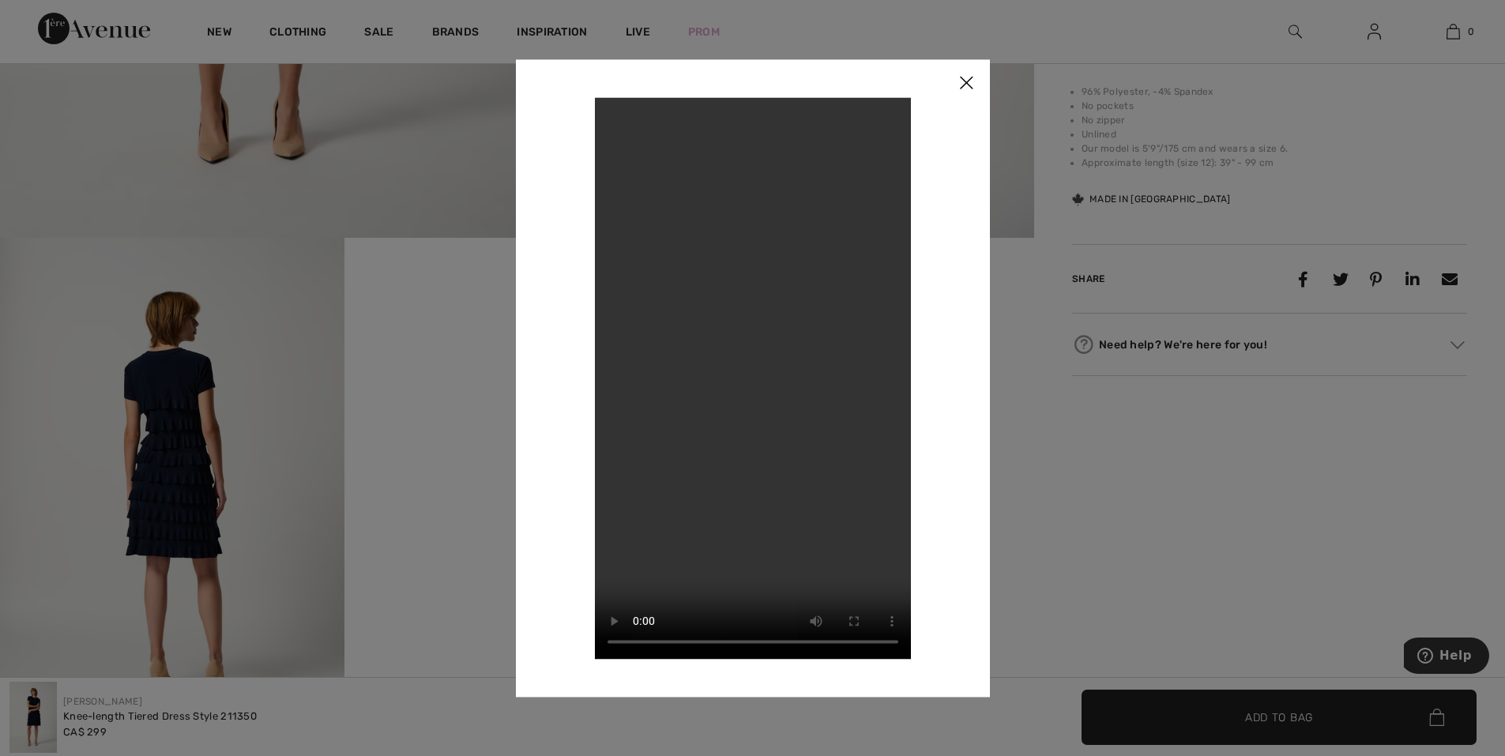
drag, startPoint x: 969, startPoint y: 83, endPoint x: 940, endPoint y: 146, distance: 69.3
click at [968, 83] on img at bounding box center [965, 83] width 47 height 49
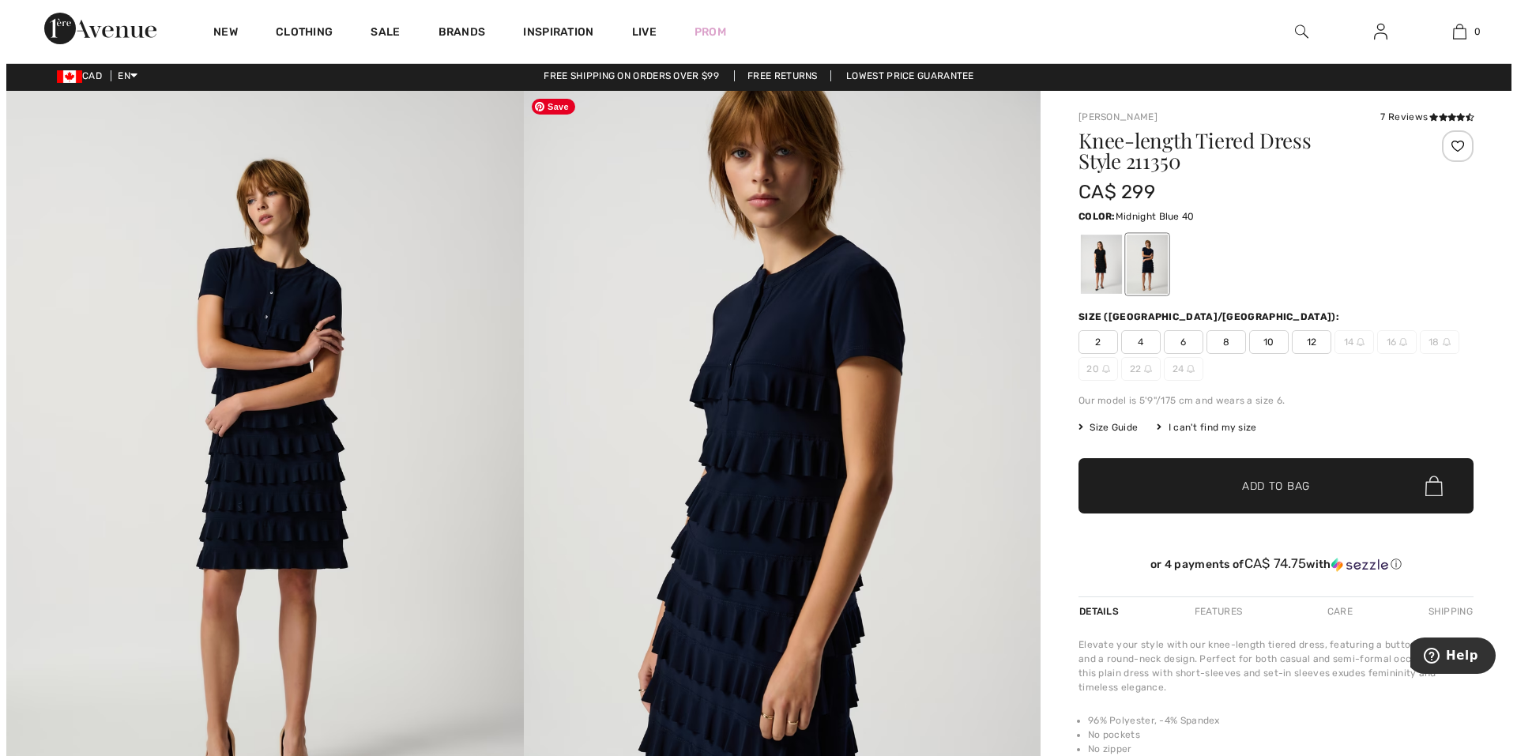
scroll to position [0, 0]
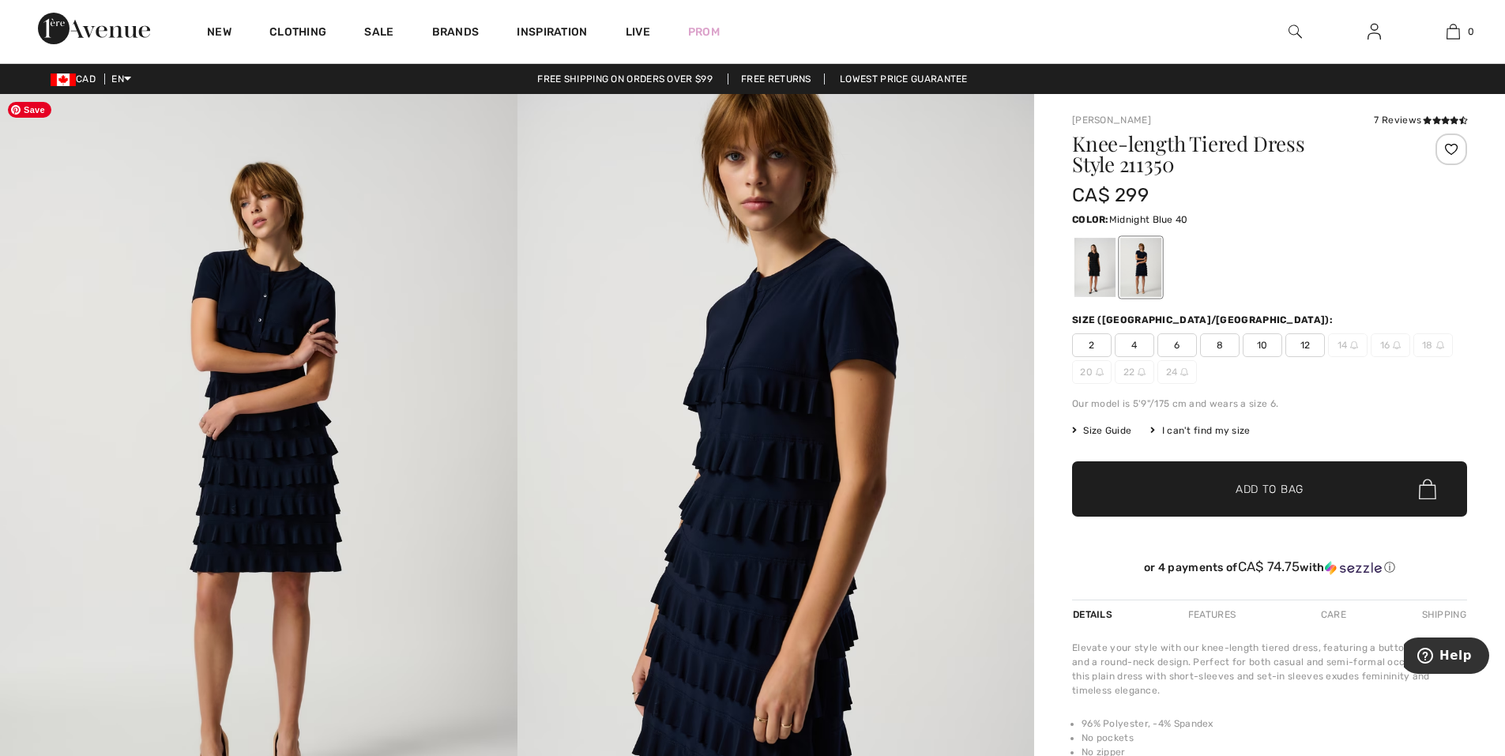
click at [447, 422] on img at bounding box center [258, 482] width 517 height 776
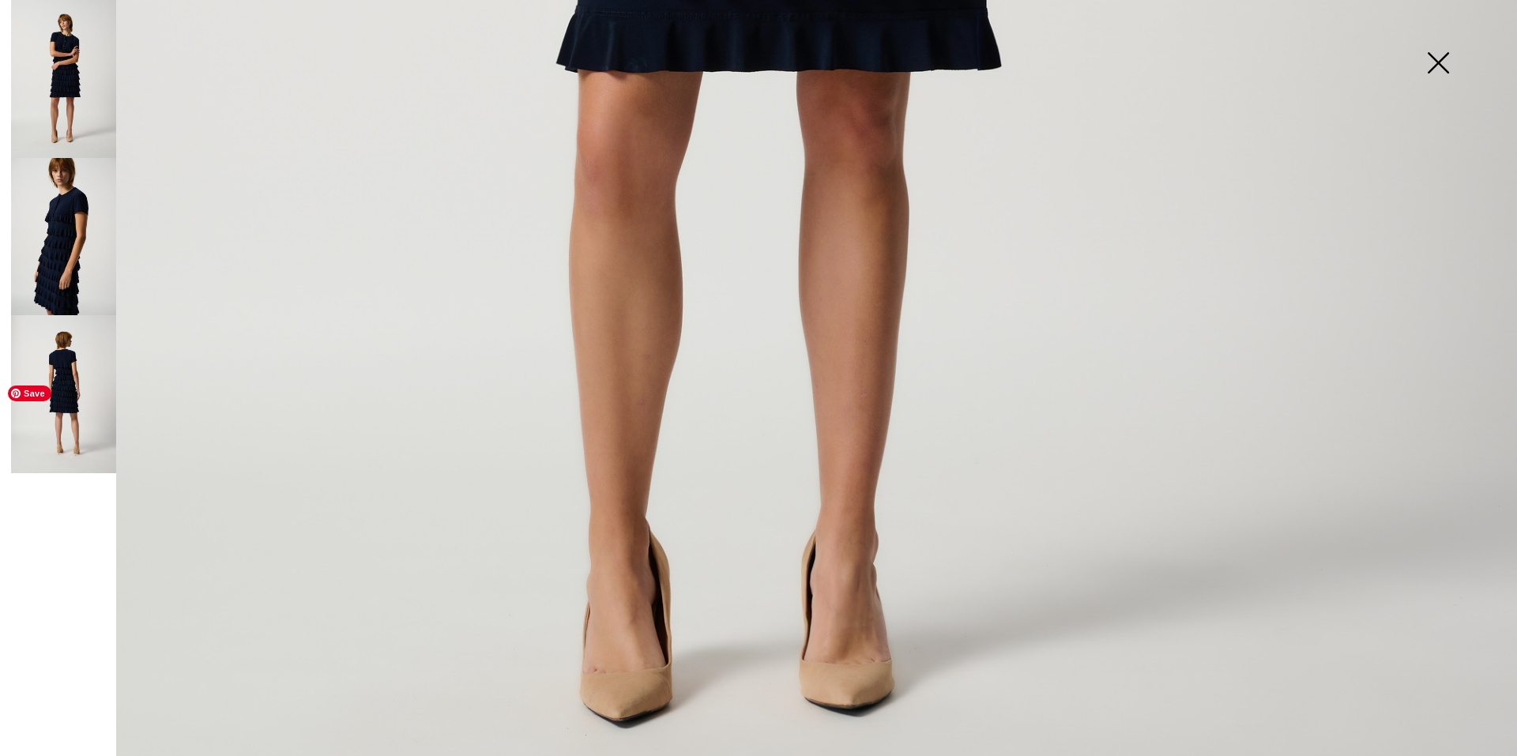
scroll to position [1502, 0]
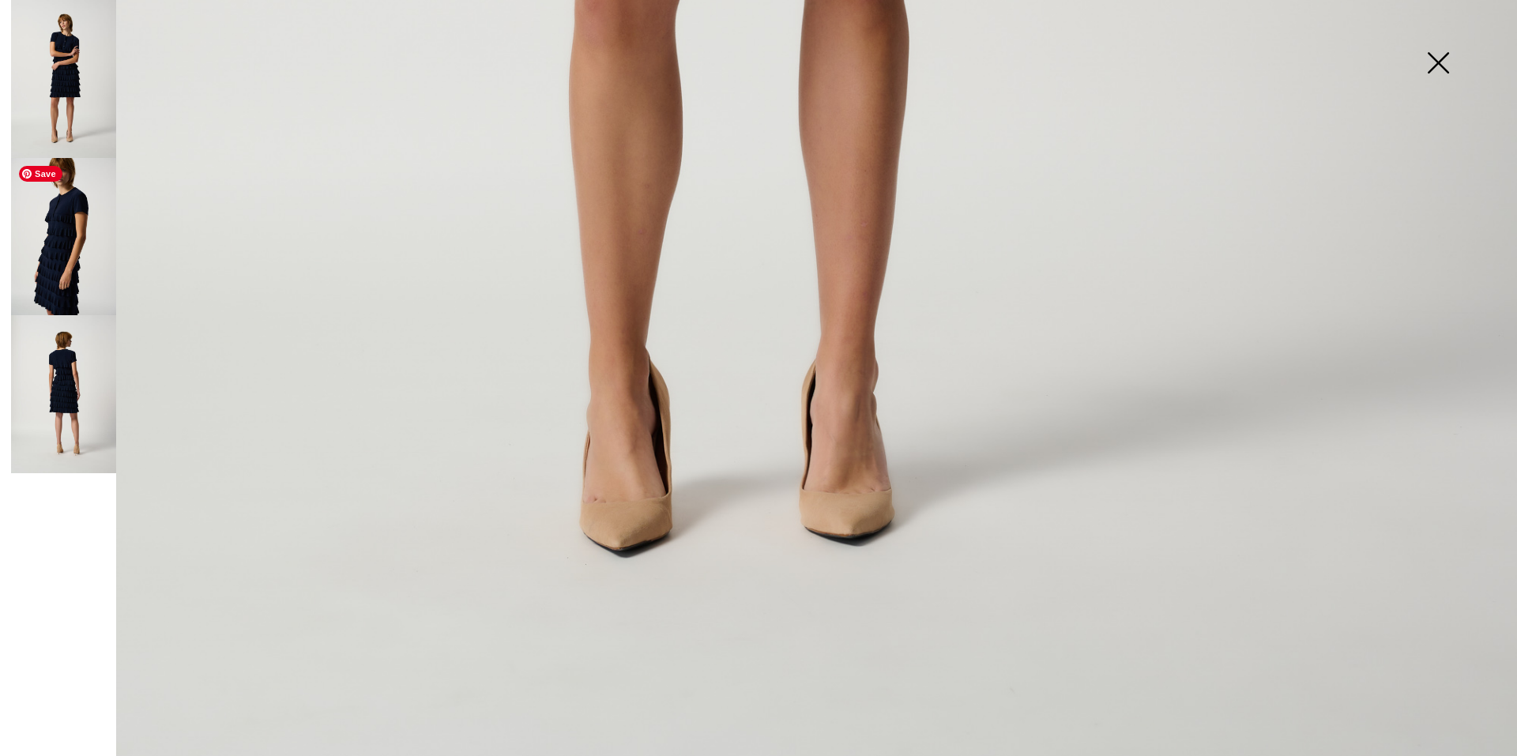
click at [51, 235] on img at bounding box center [63, 237] width 105 height 158
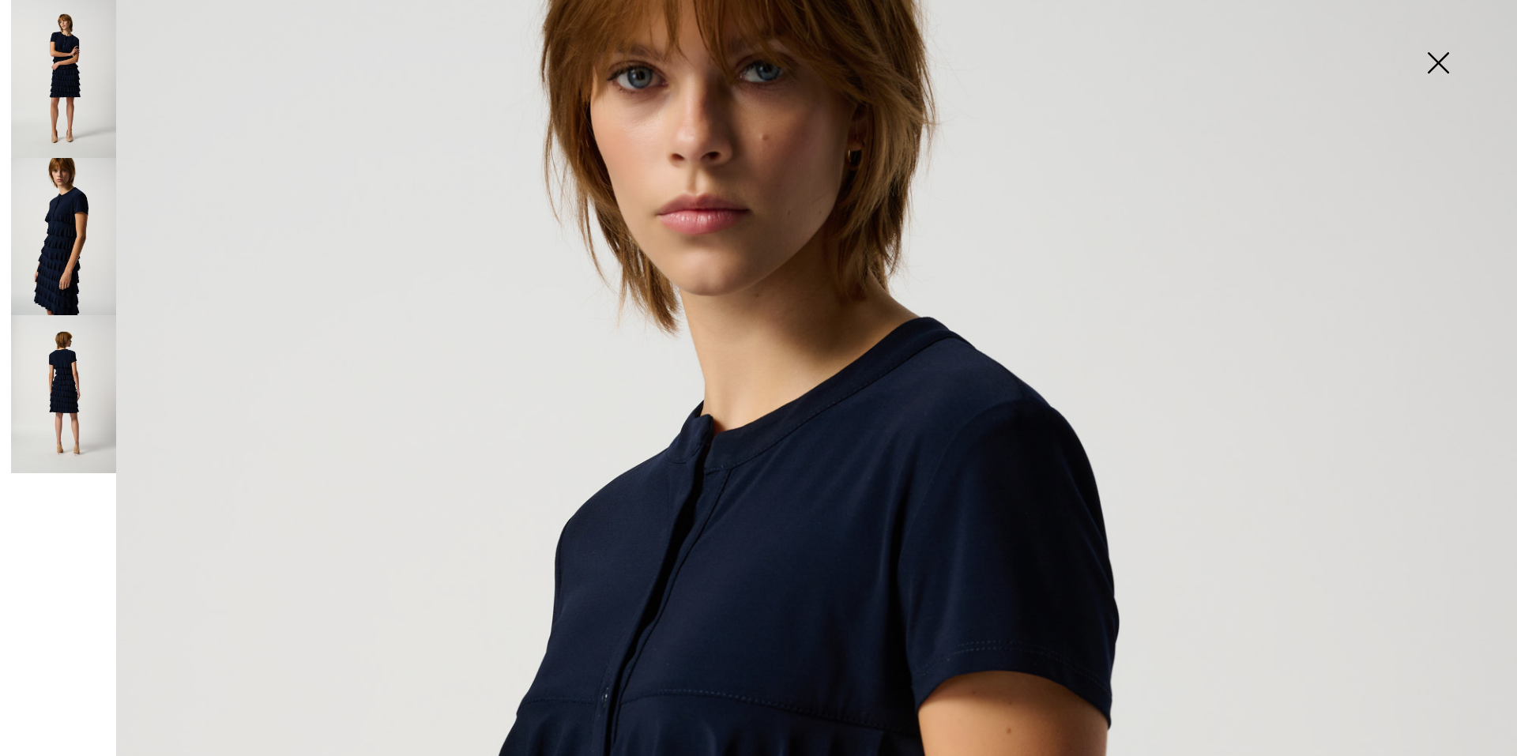
scroll to position [0, 0]
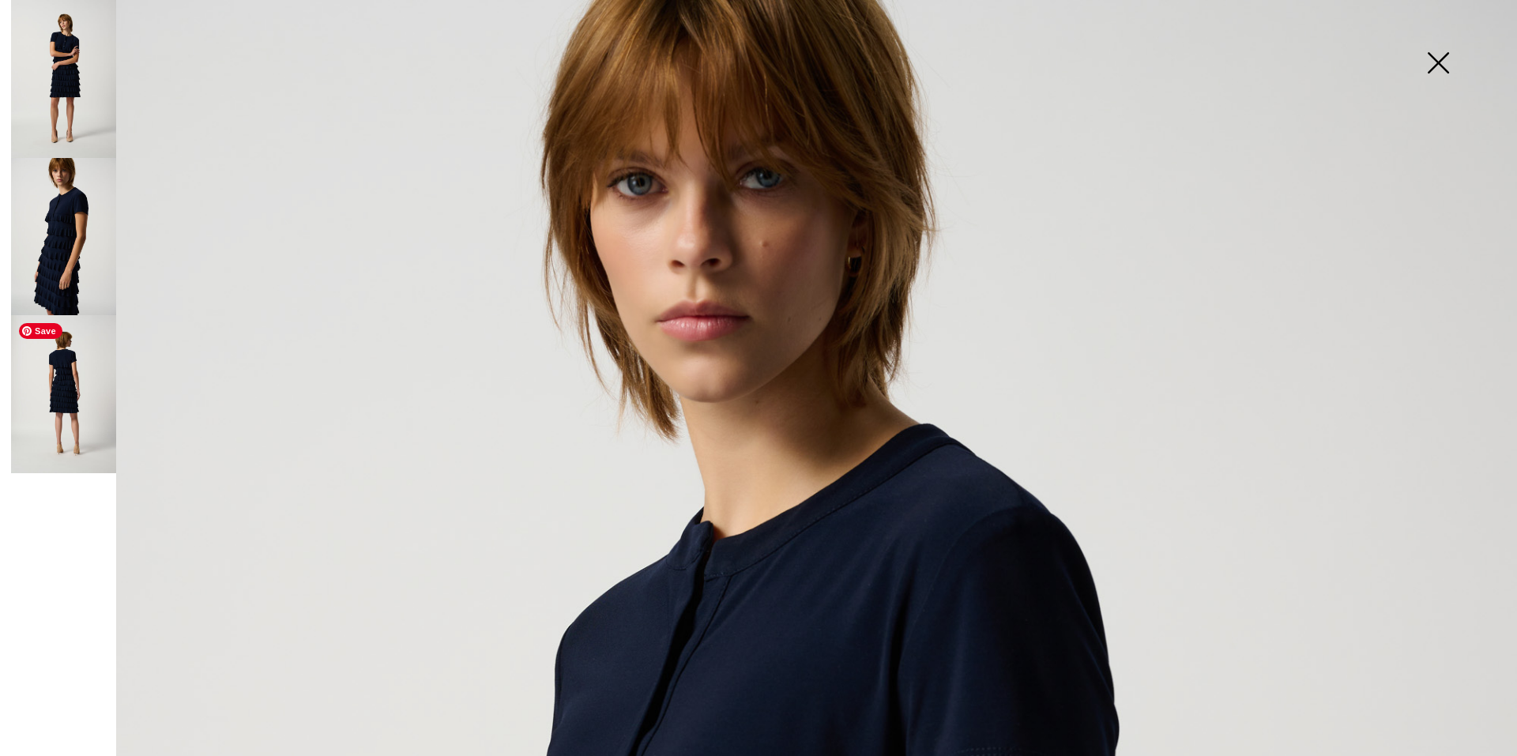
click at [47, 378] on img at bounding box center [63, 394] width 105 height 158
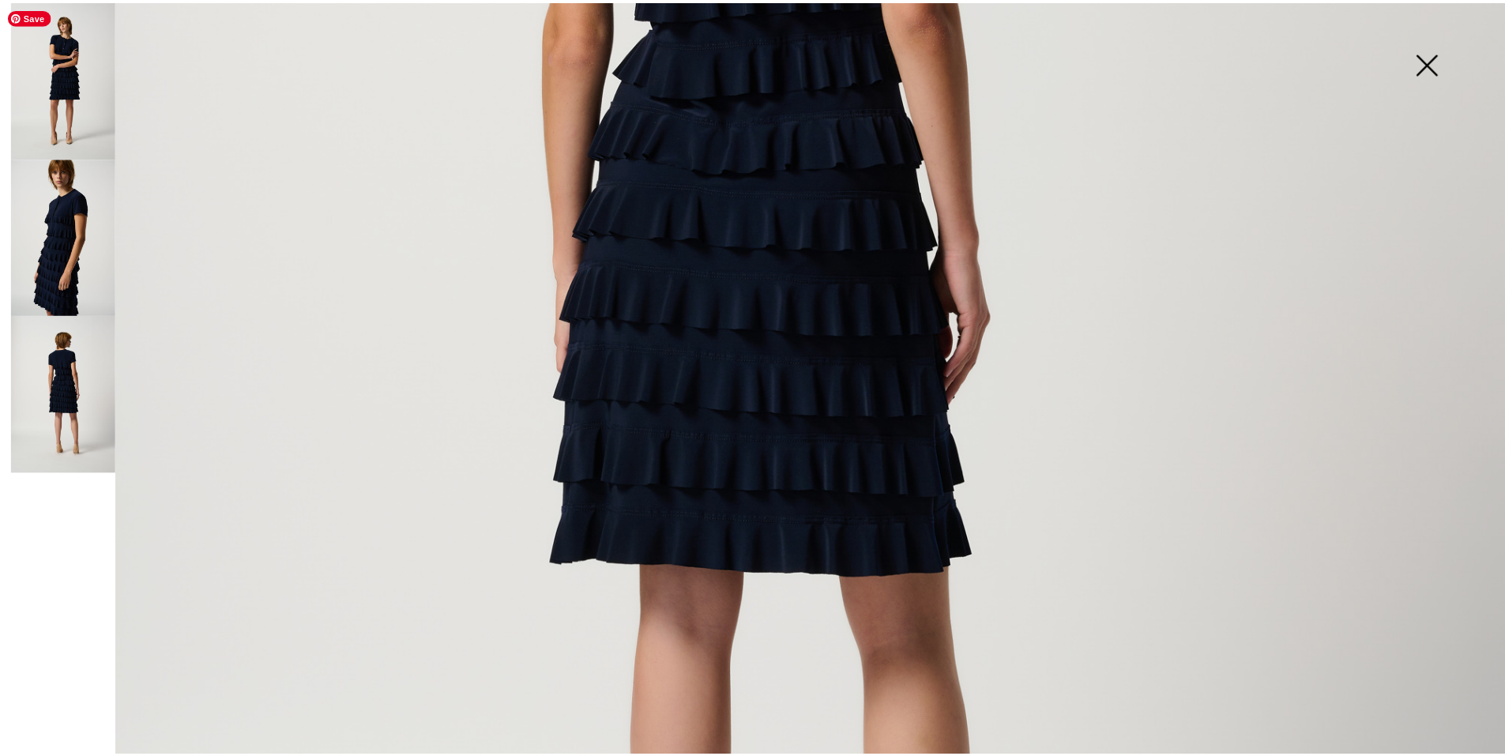
scroll to position [869, 0]
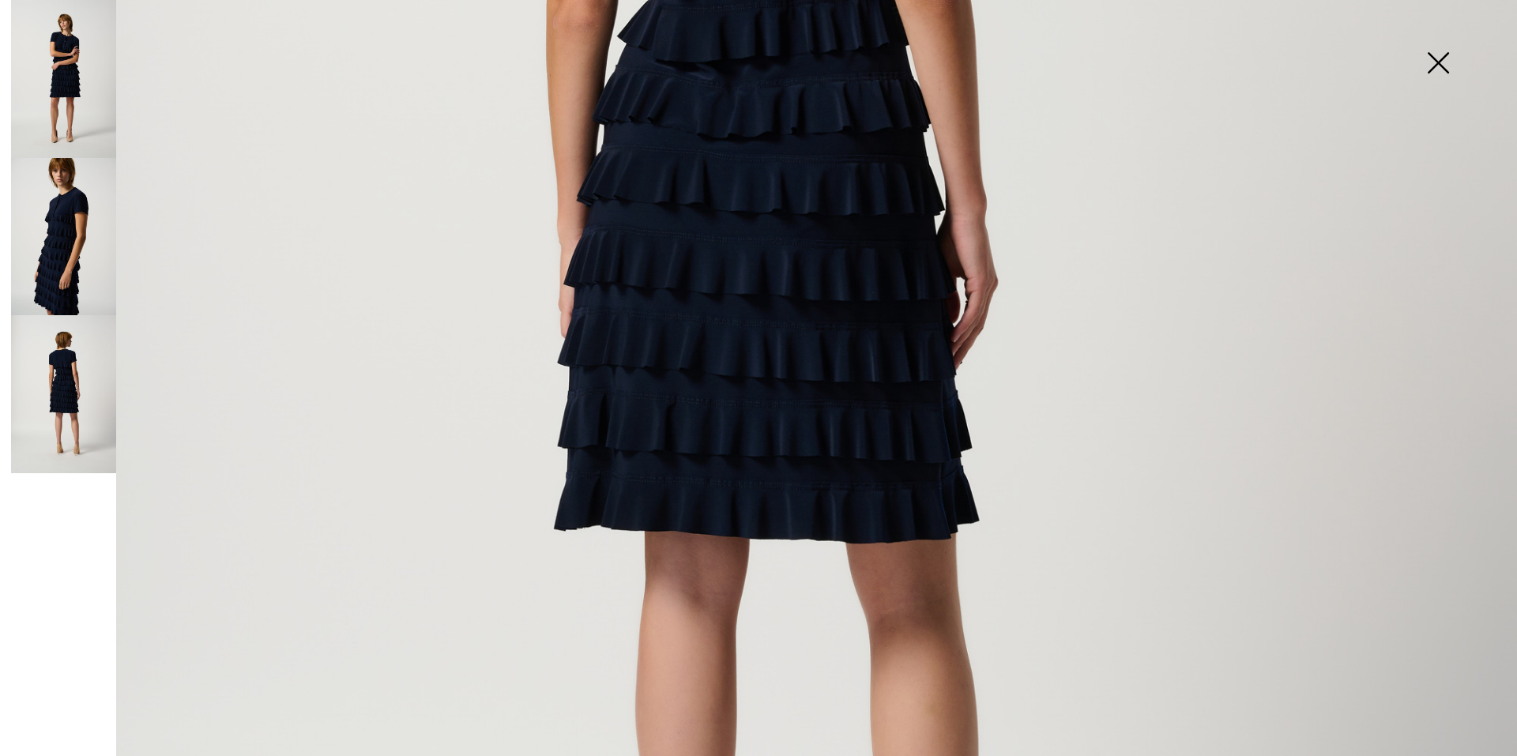
click at [1431, 59] on img at bounding box center [1437, 64] width 79 height 81
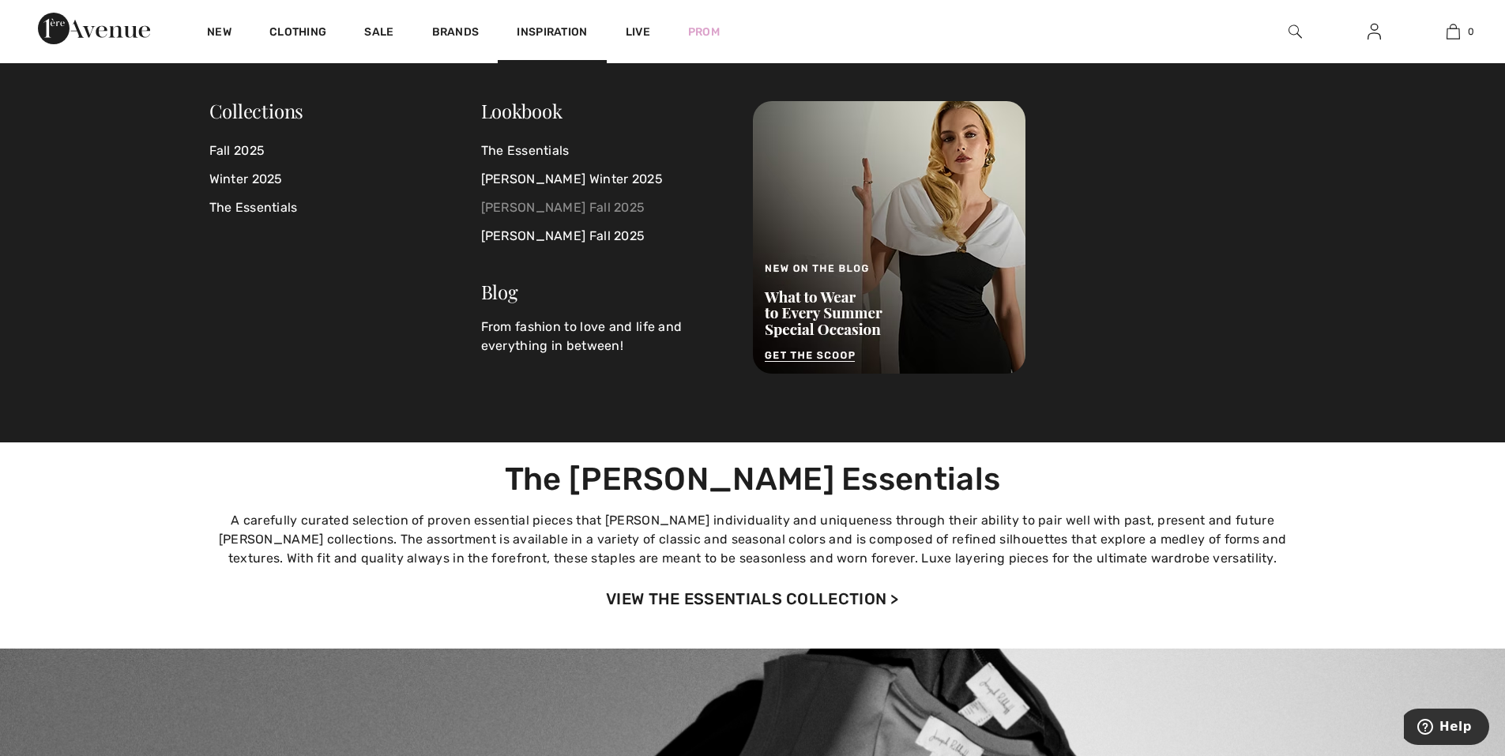
click at [549, 207] on link "[PERSON_NAME] Fall 2025" at bounding box center [607, 208] width 253 height 28
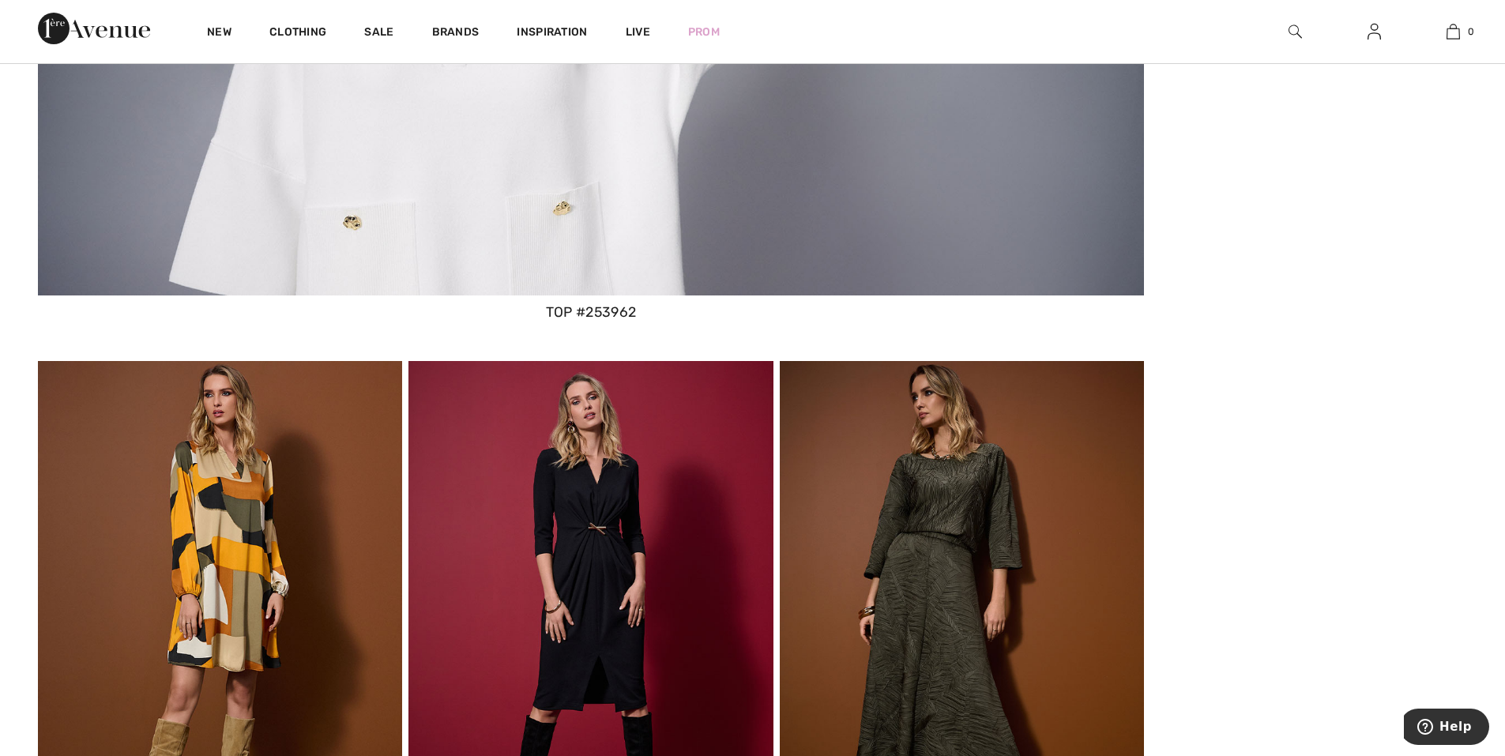
scroll to position [8374, 0]
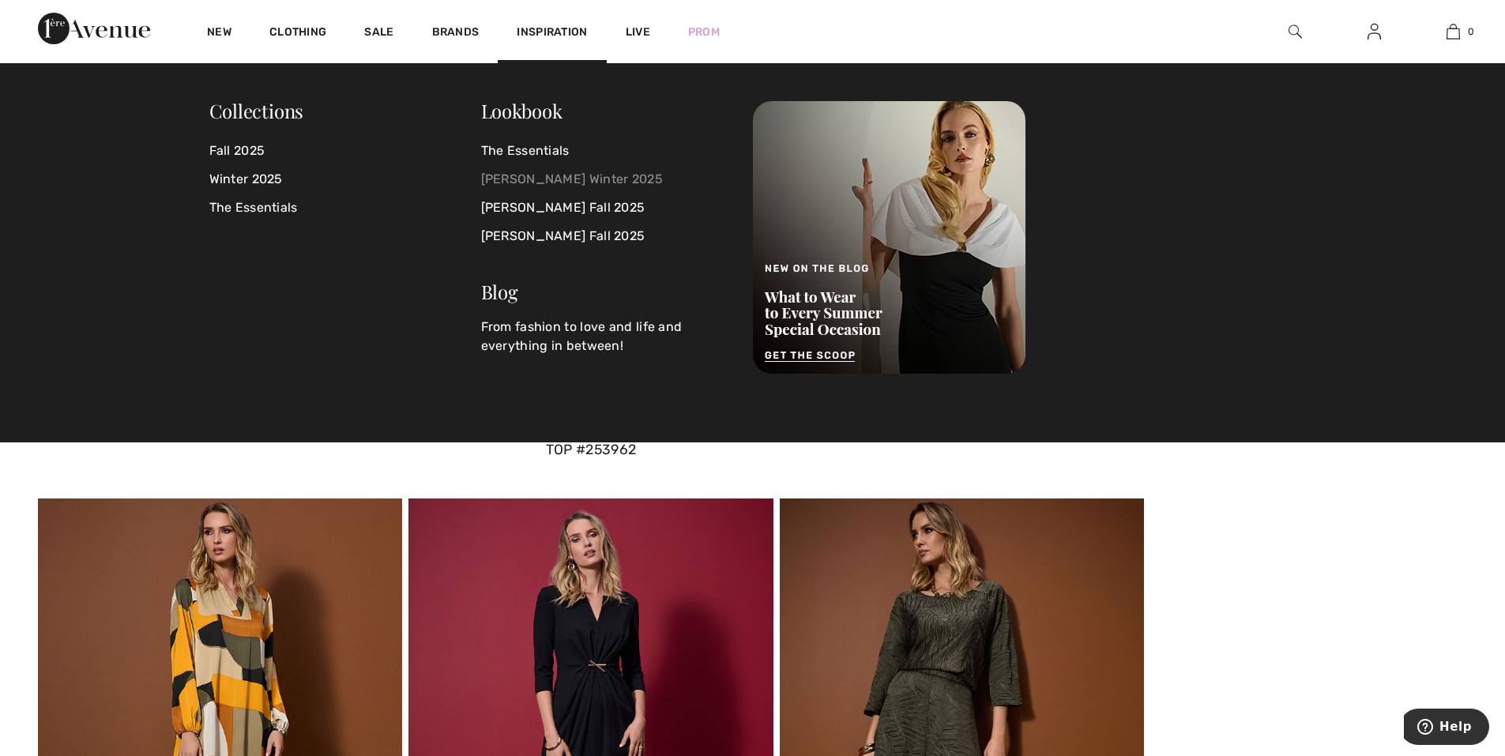
click at [574, 178] on link "[PERSON_NAME] Winter 2025" at bounding box center [607, 179] width 253 height 28
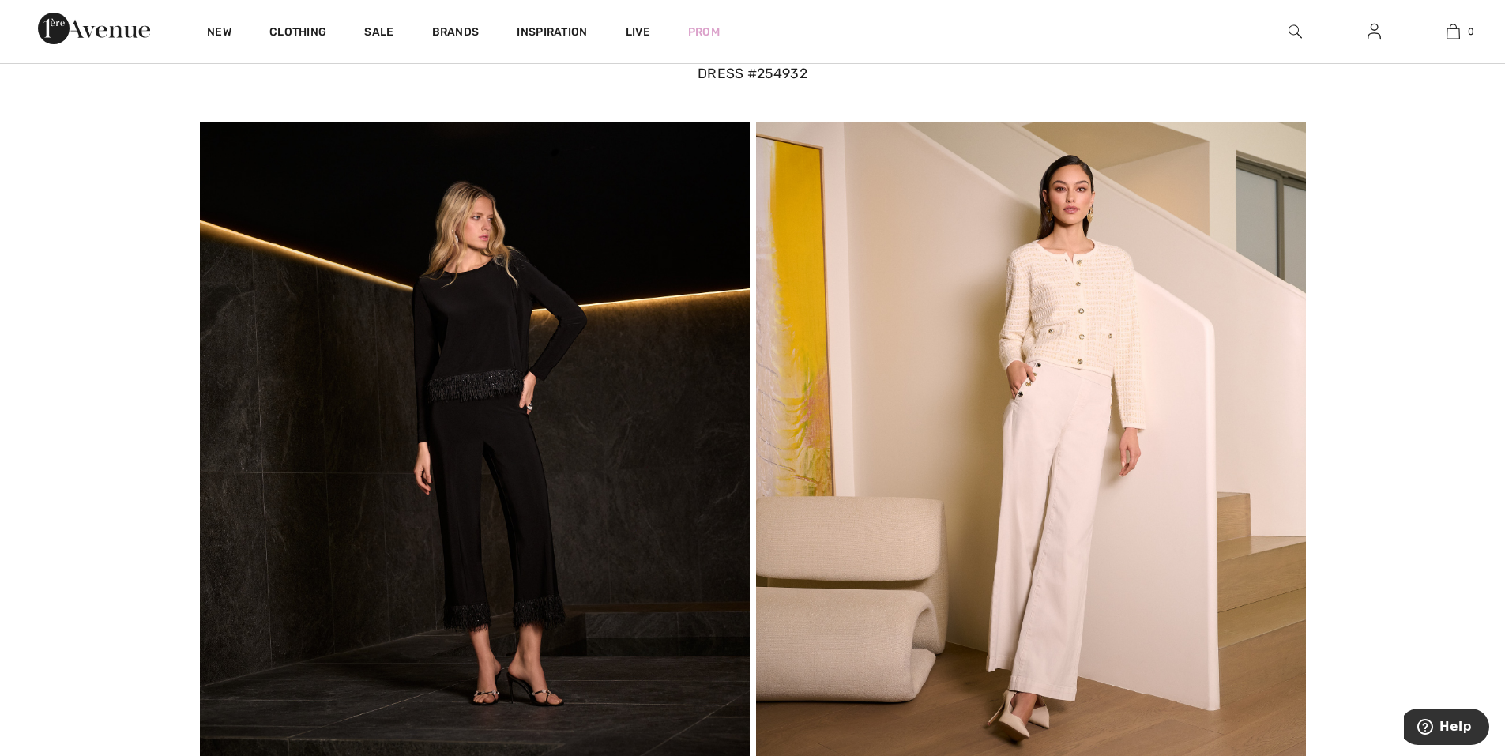
scroll to position [6715, 0]
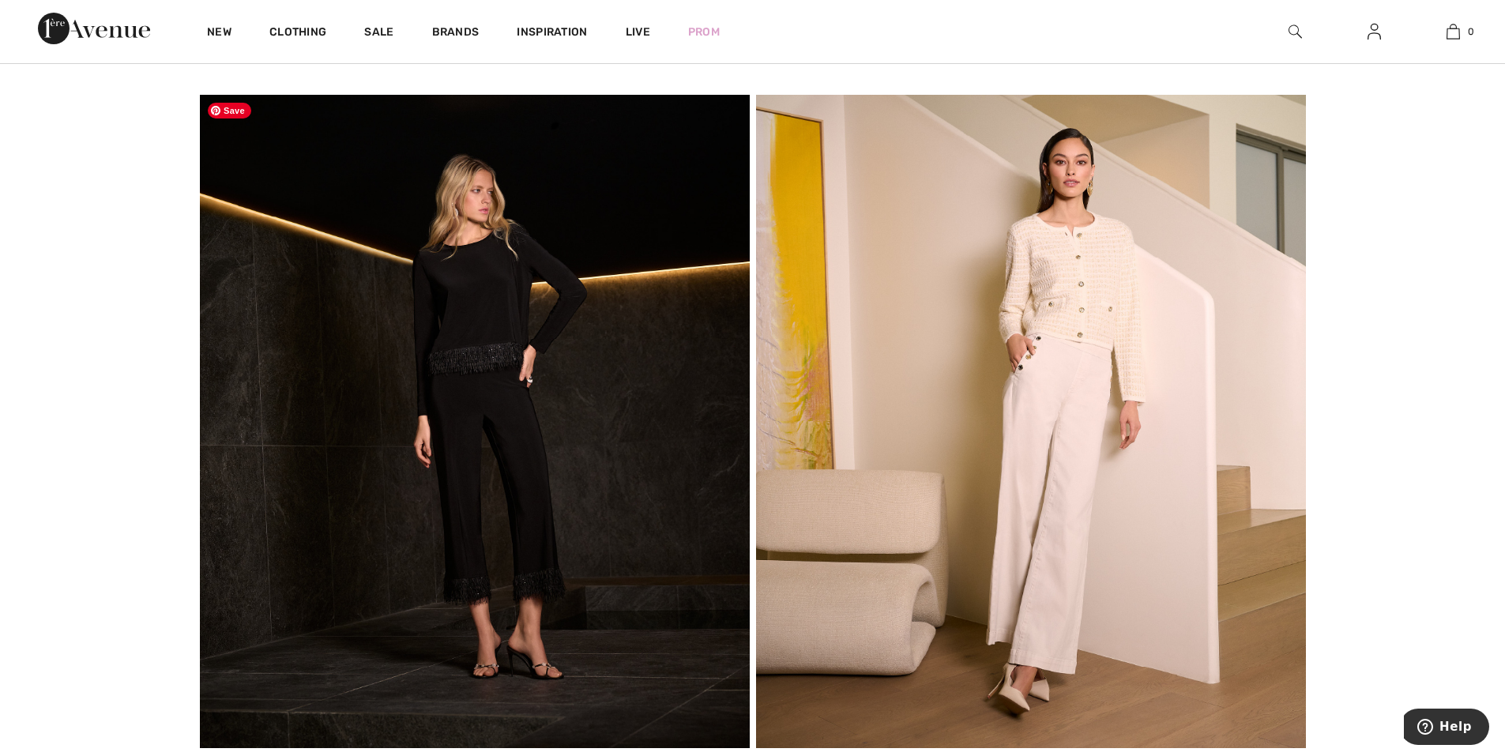
click at [570, 451] on img at bounding box center [475, 421] width 550 height 653
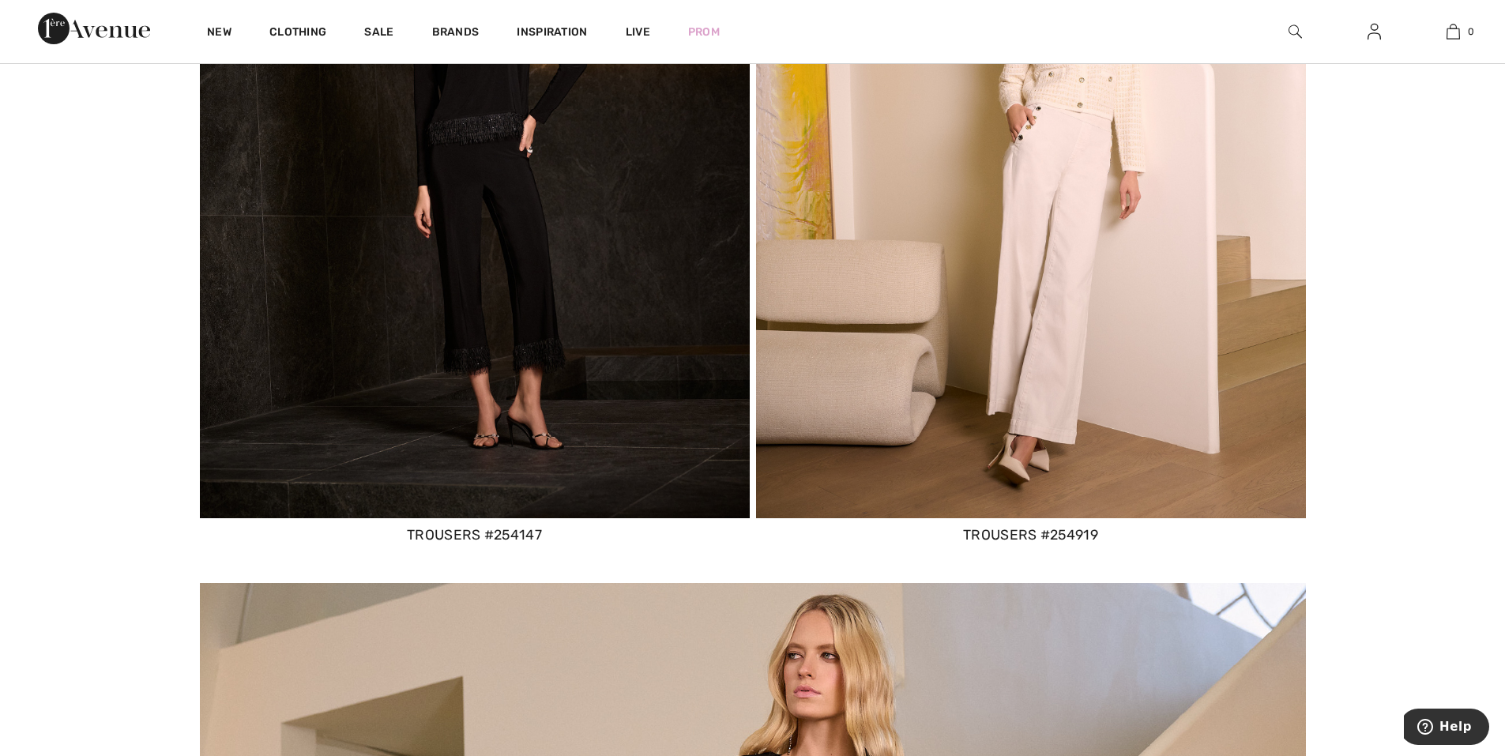
scroll to position [6952, 0]
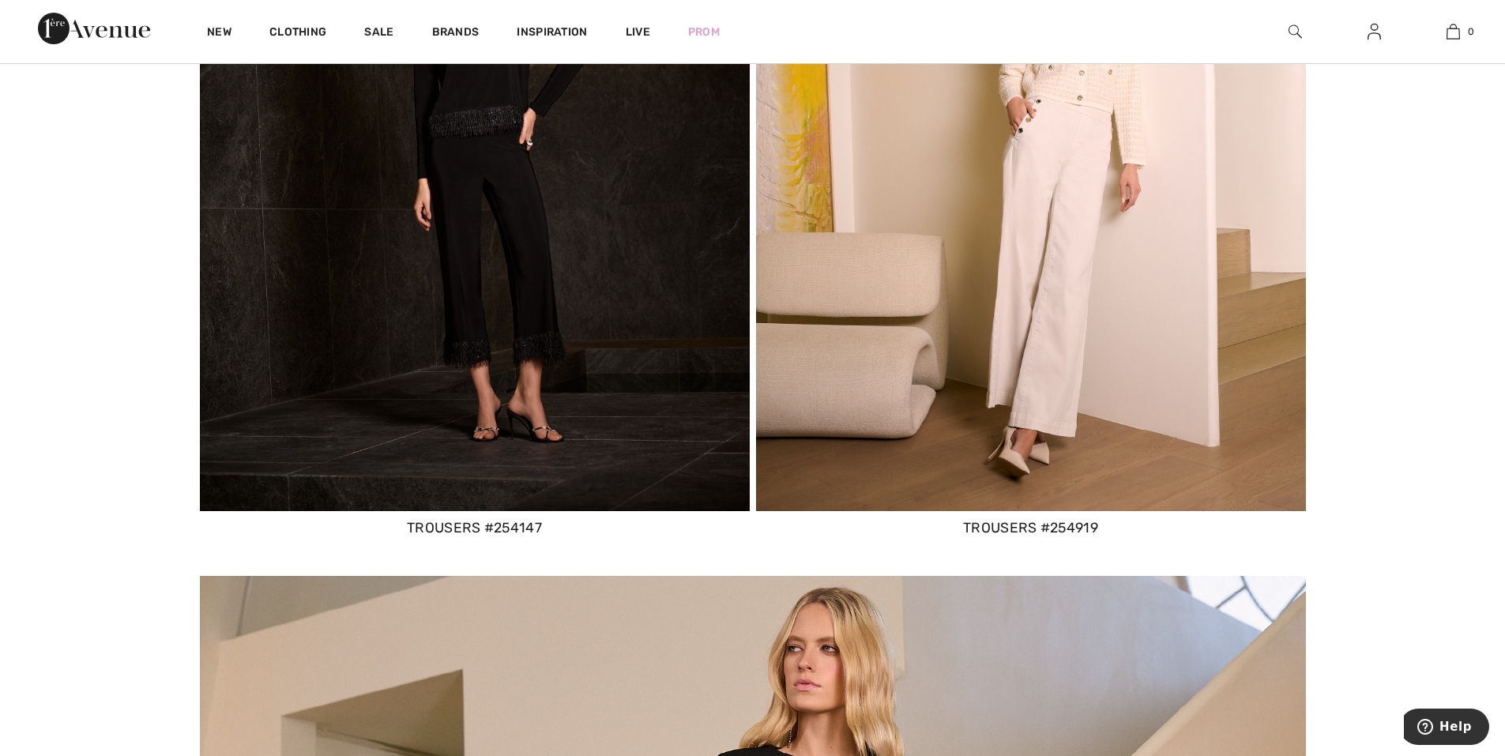
click at [472, 524] on div "trousers #254147" at bounding box center [475, 527] width 550 height 21
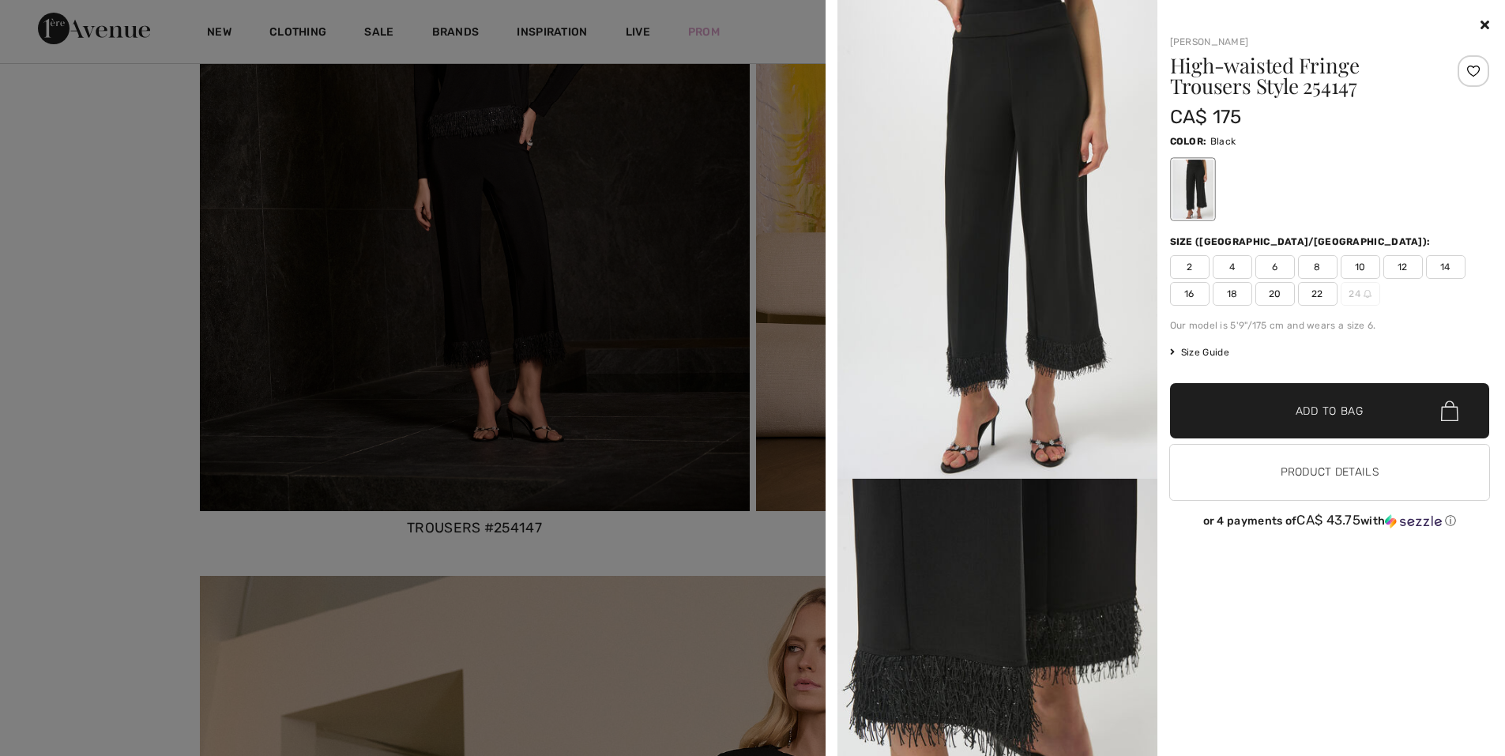
click at [1249, 81] on h1 "High-waisted Fringe Trousers Style 254147" at bounding box center [1303, 75] width 266 height 41
click at [1314, 468] on button "Product Details" at bounding box center [1330, 472] width 320 height 55
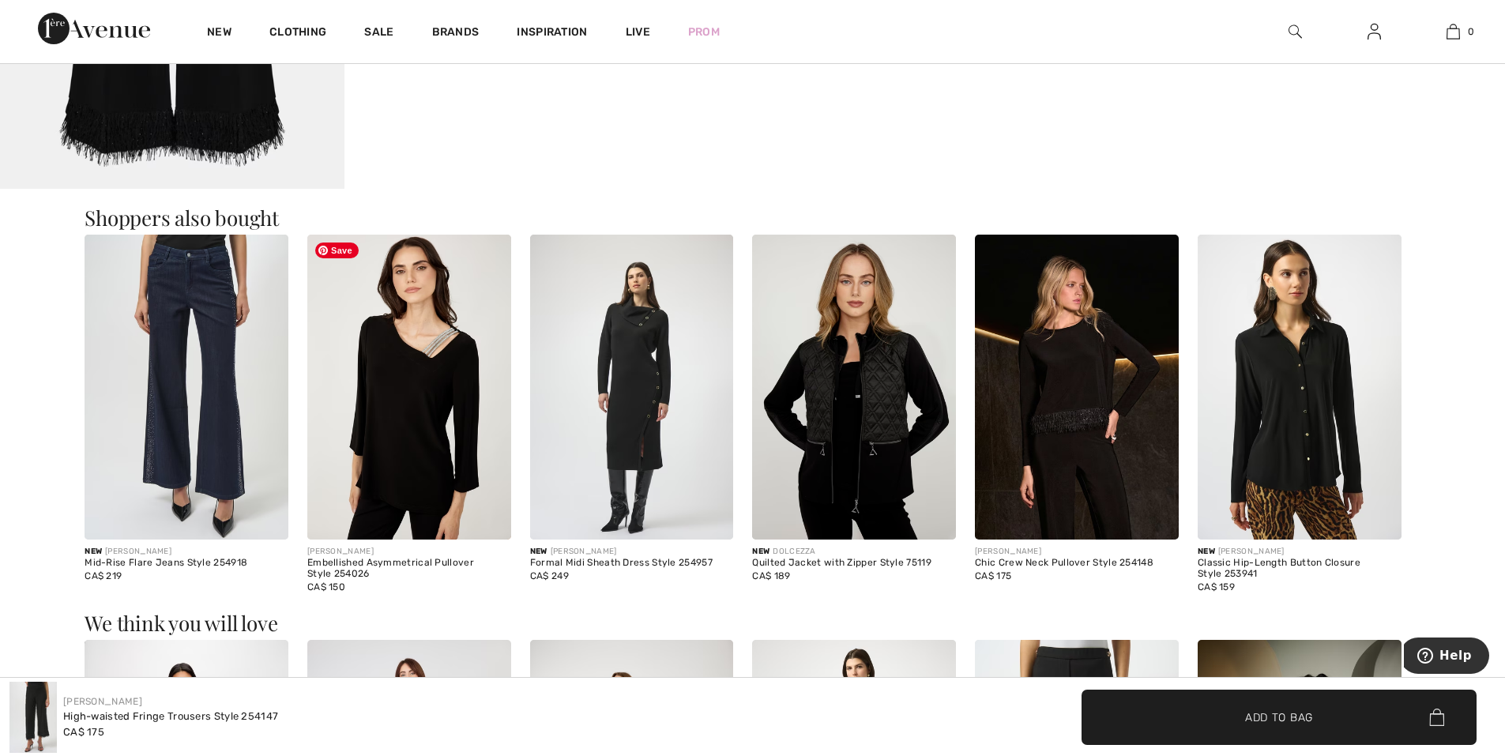
scroll to position [1817, 0]
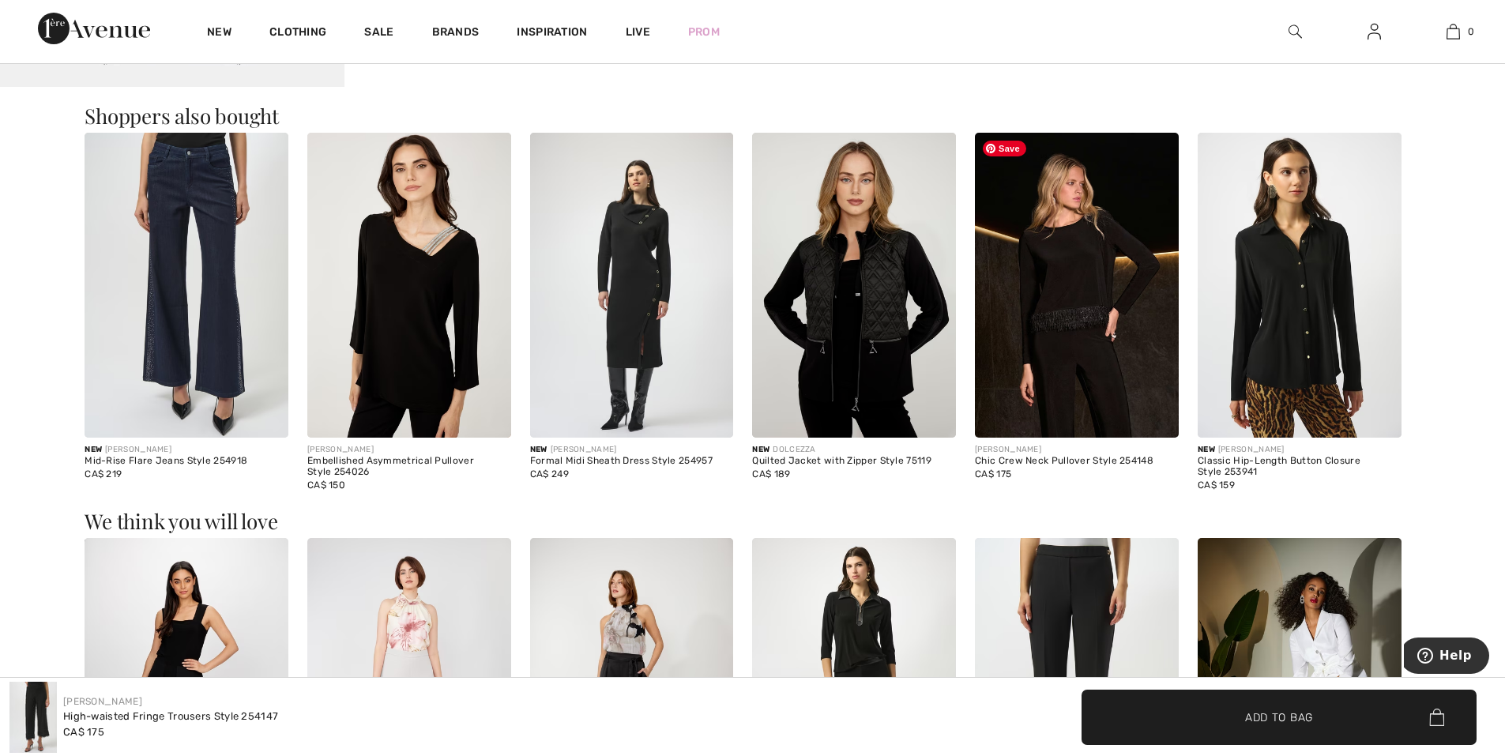
click at [1082, 354] on img at bounding box center [1077, 286] width 204 height 306
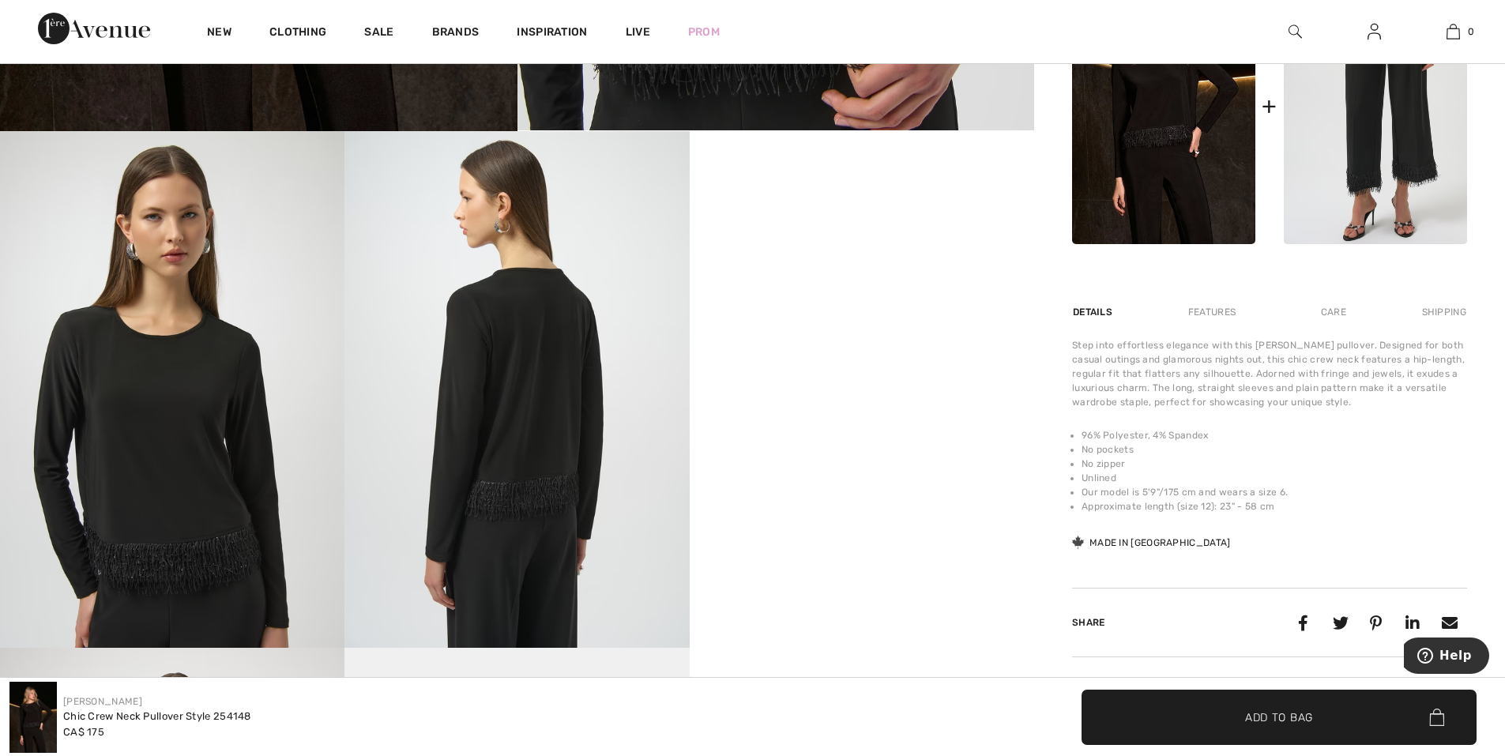
scroll to position [711, 0]
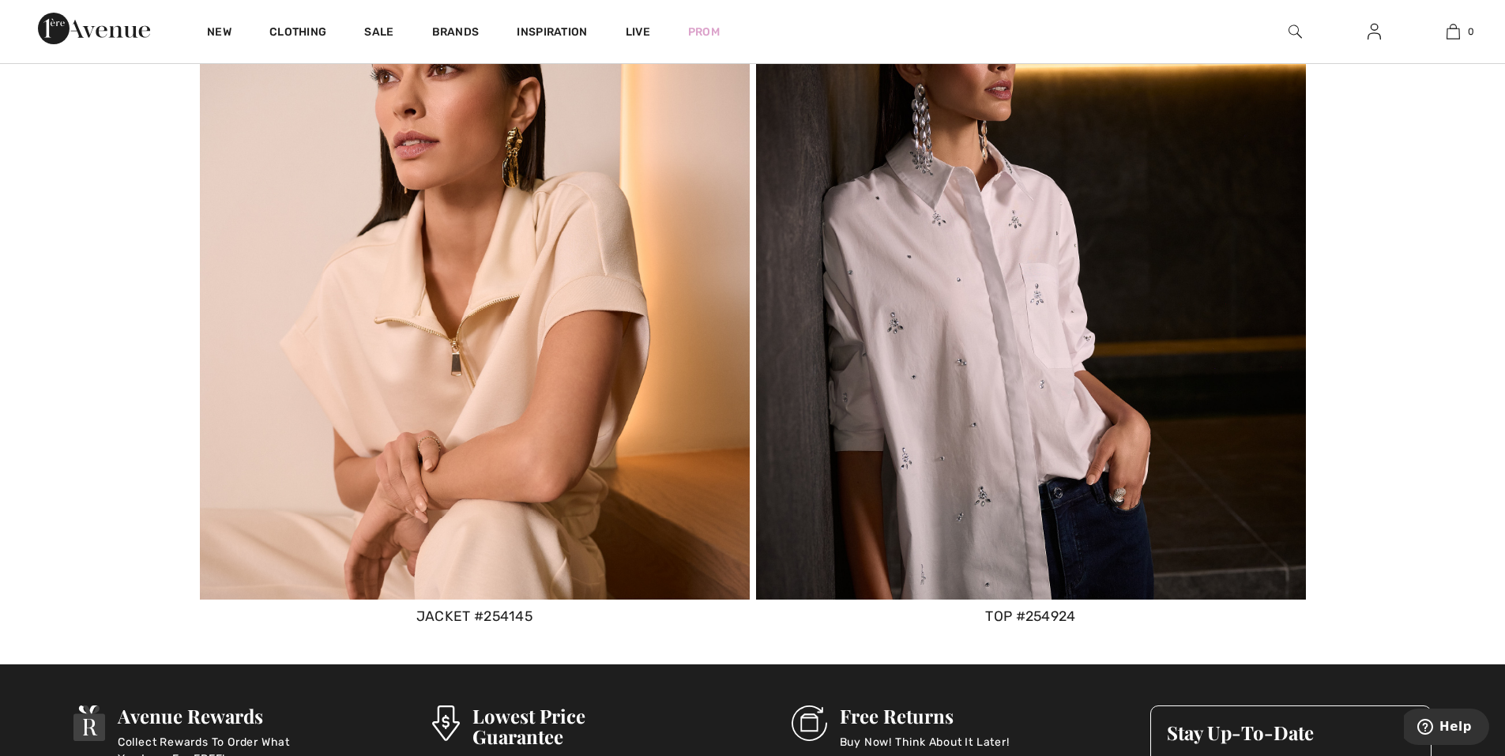
scroll to position [12877, 0]
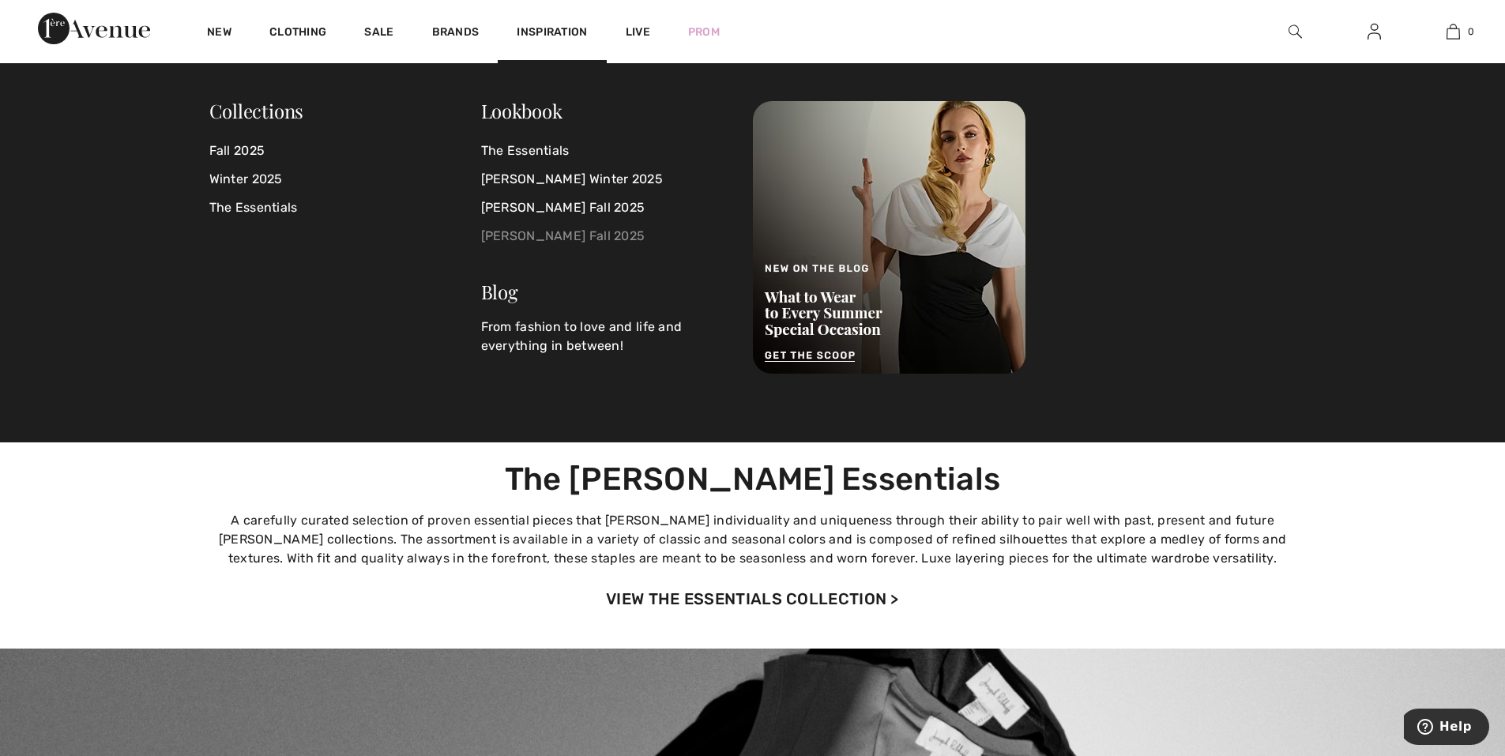
click at [520, 238] on link "[PERSON_NAME] Fall 2025" at bounding box center [607, 236] width 253 height 28
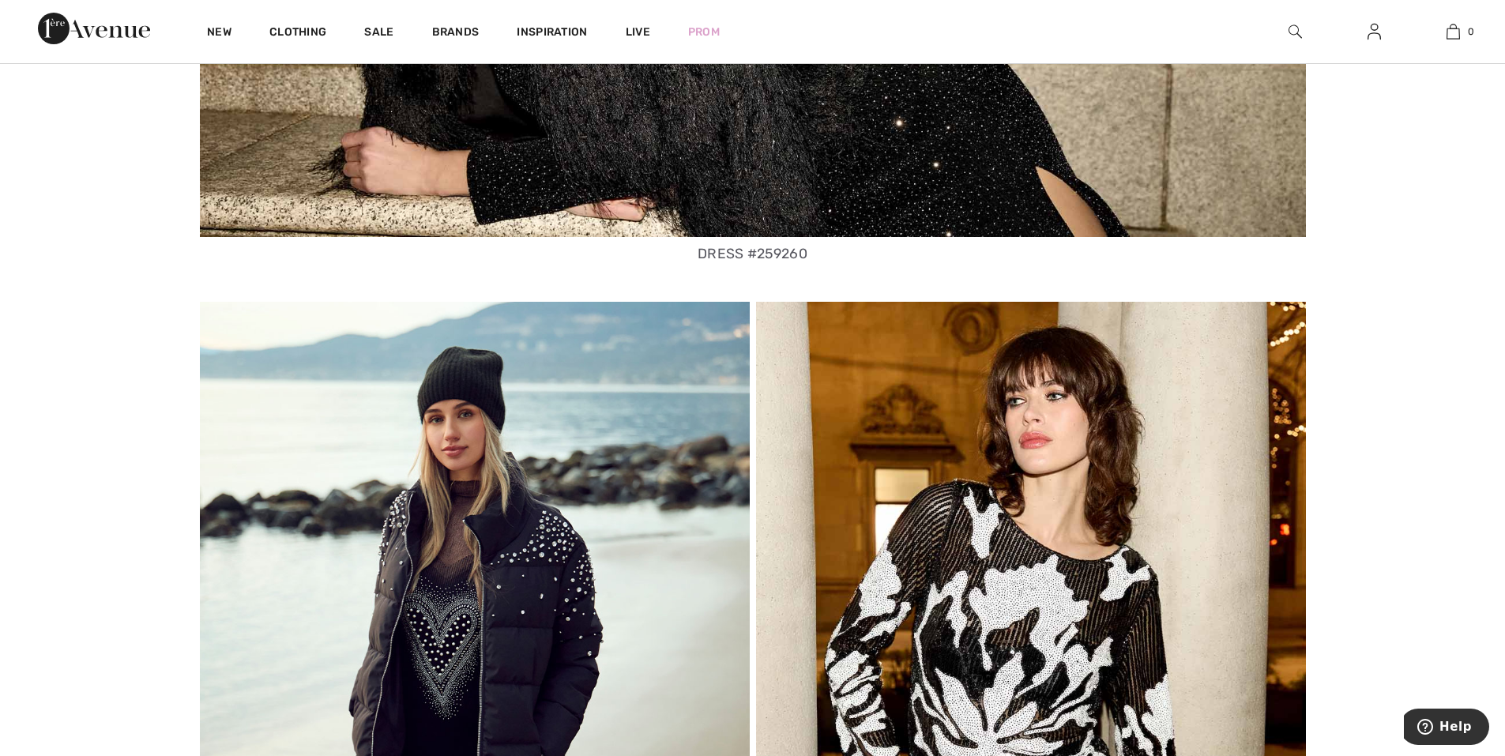
scroll to position [5451, 0]
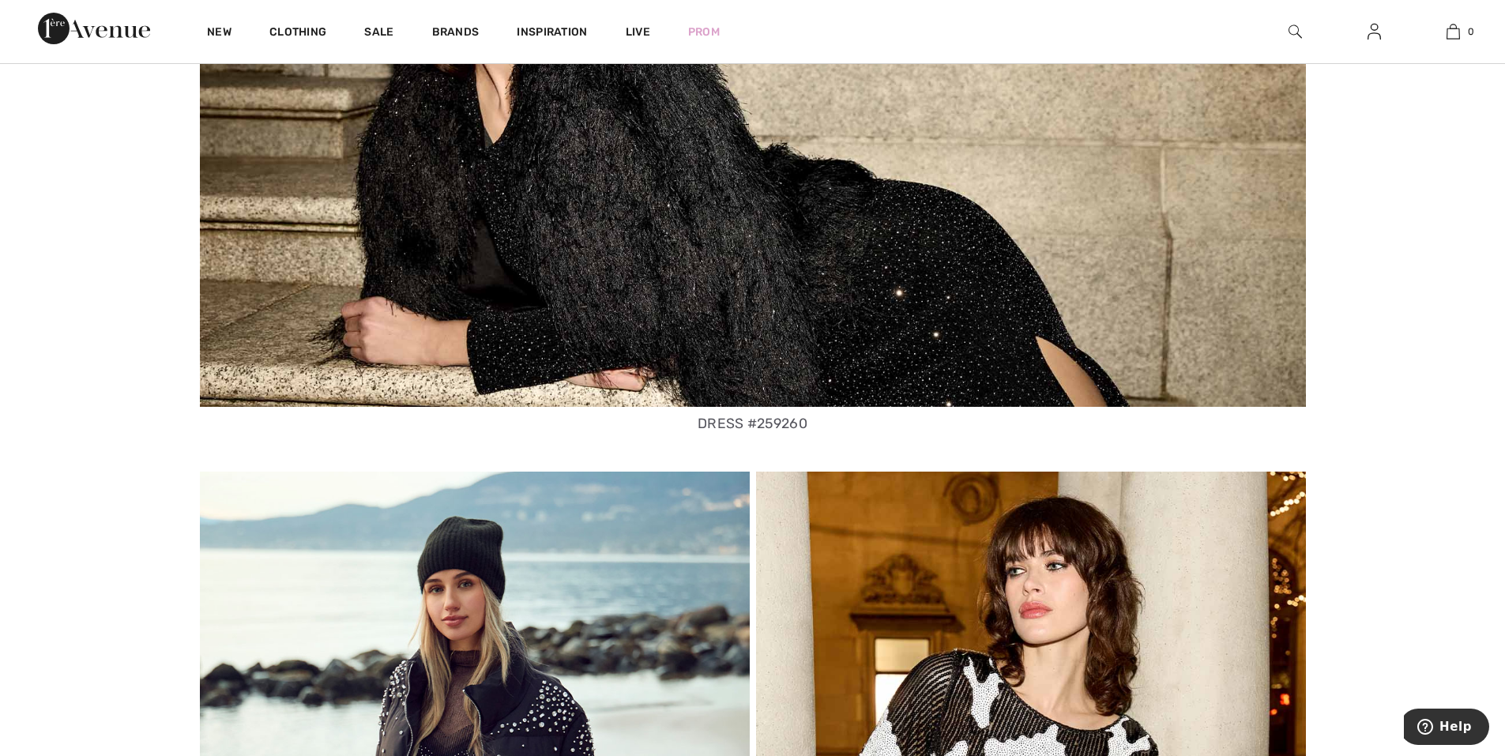
click at [792, 428] on link "dress #259260" at bounding box center [753, 424] width 110 height 16
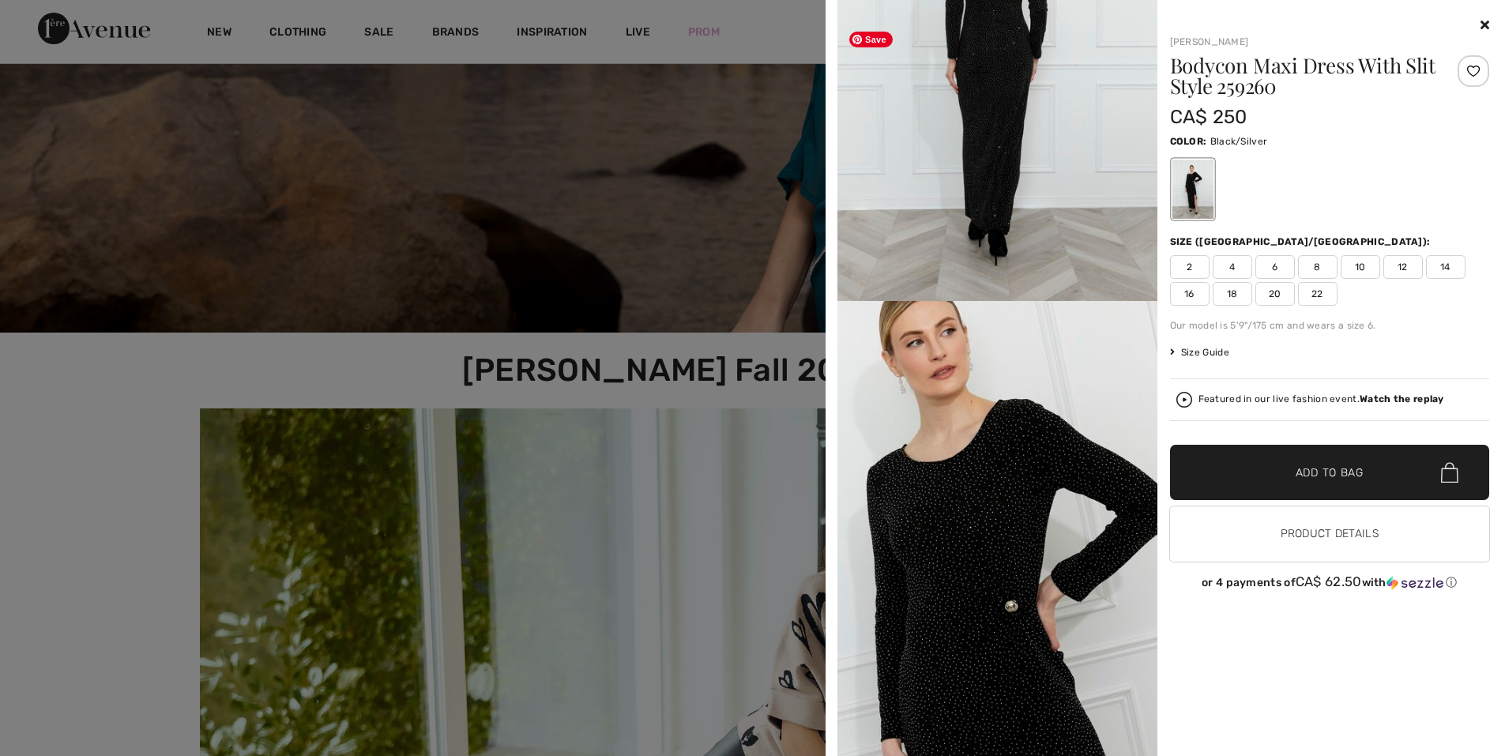
scroll to position [711, 0]
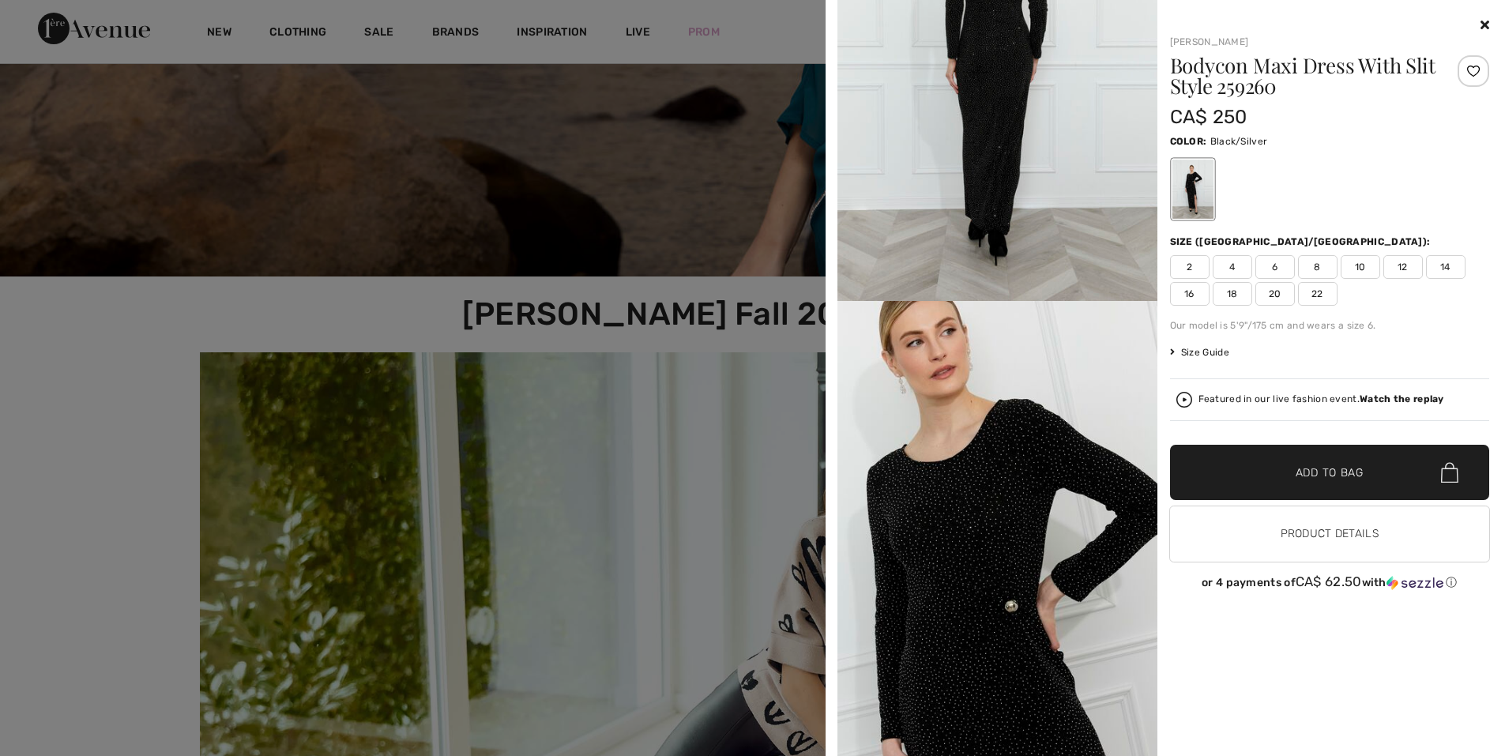
click at [1489, 21] on div "[PERSON_NAME] Bodycon Maxi Dress With Slit Style 259260 CA$ 250 Color: Black/Si…" at bounding box center [1165, 378] width 667 height 756
click at [1483, 24] on icon at bounding box center [1484, 24] width 9 height 13
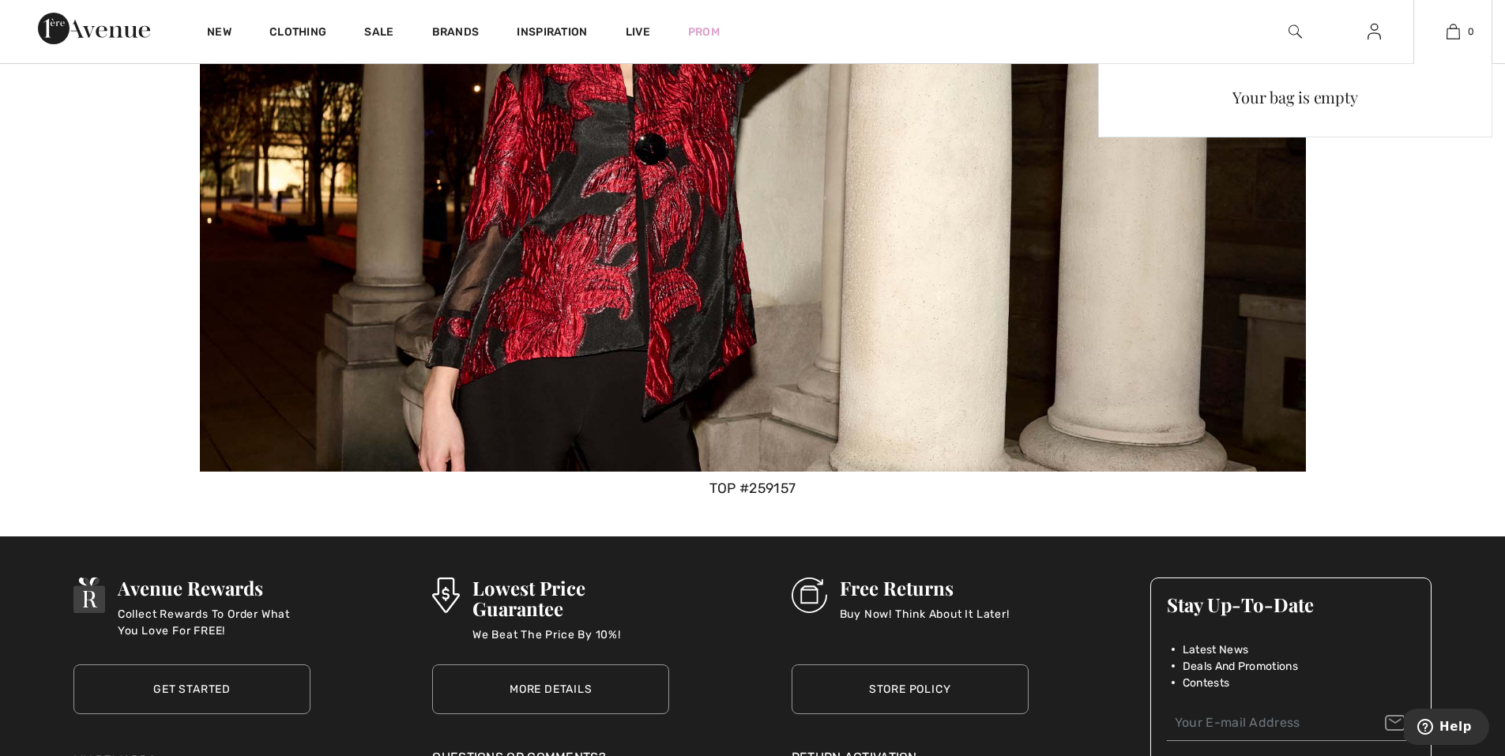
scroll to position [6794, 0]
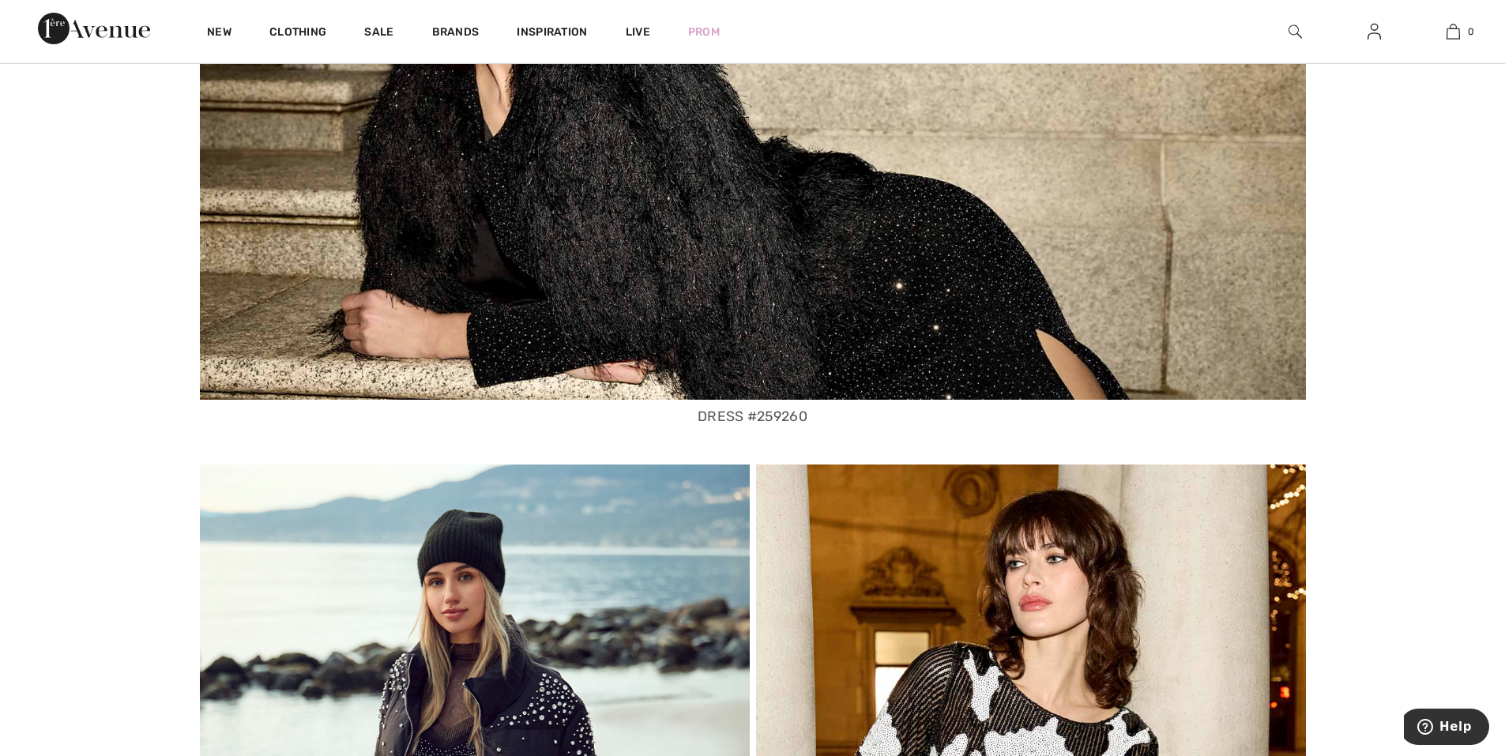
scroll to position [5451, 0]
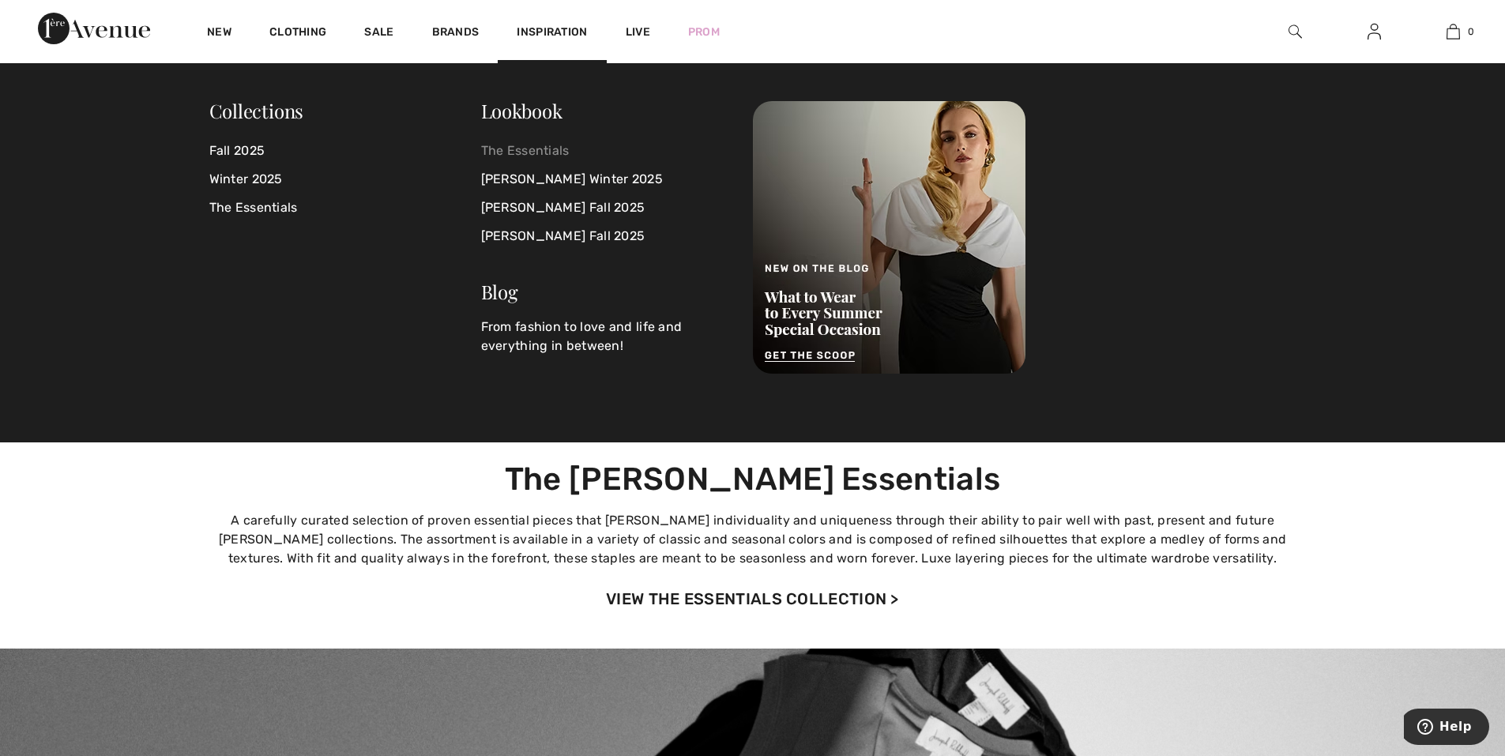
click at [540, 151] on link "The Essentials" at bounding box center [607, 151] width 253 height 28
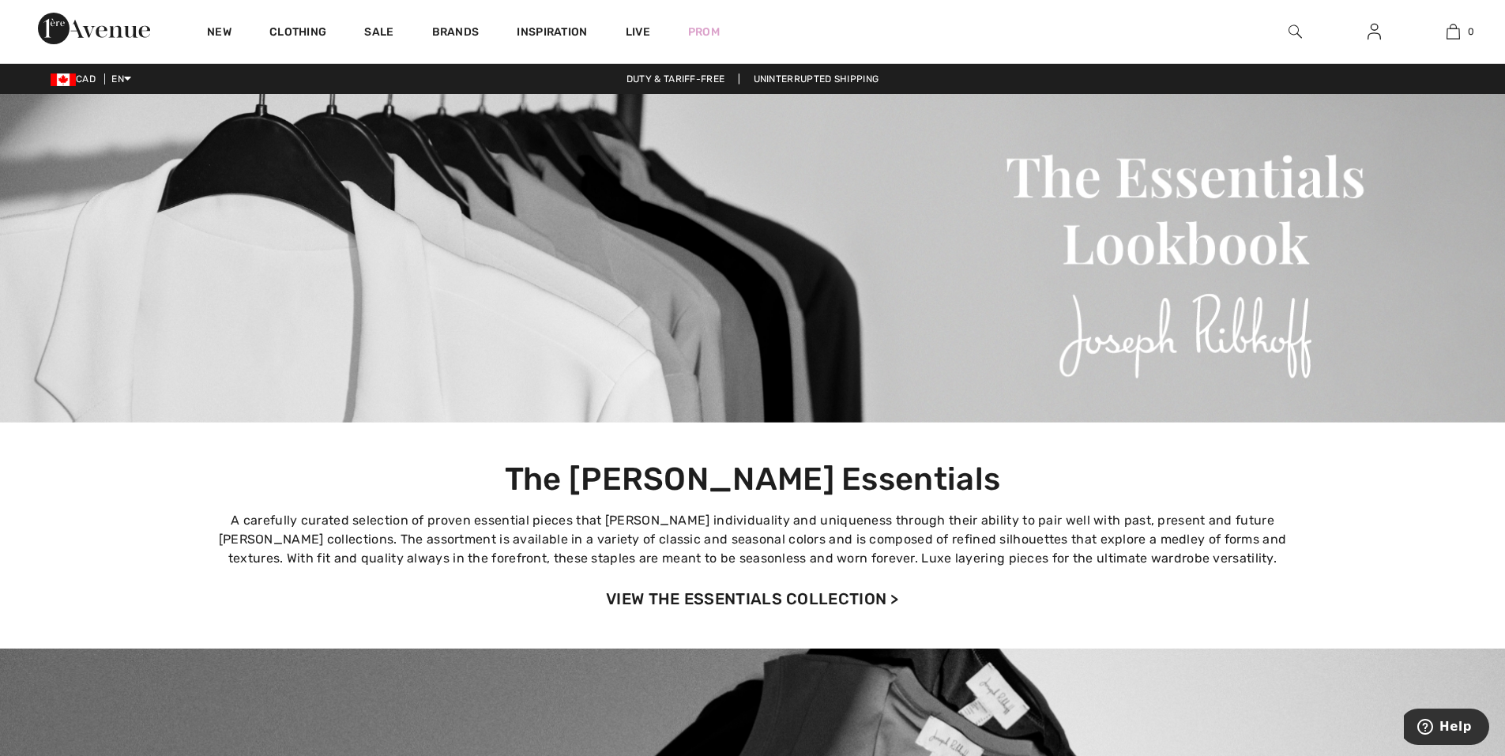
scroll to position [79, 0]
